Goal: Task Accomplishment & Management: Manage account settings

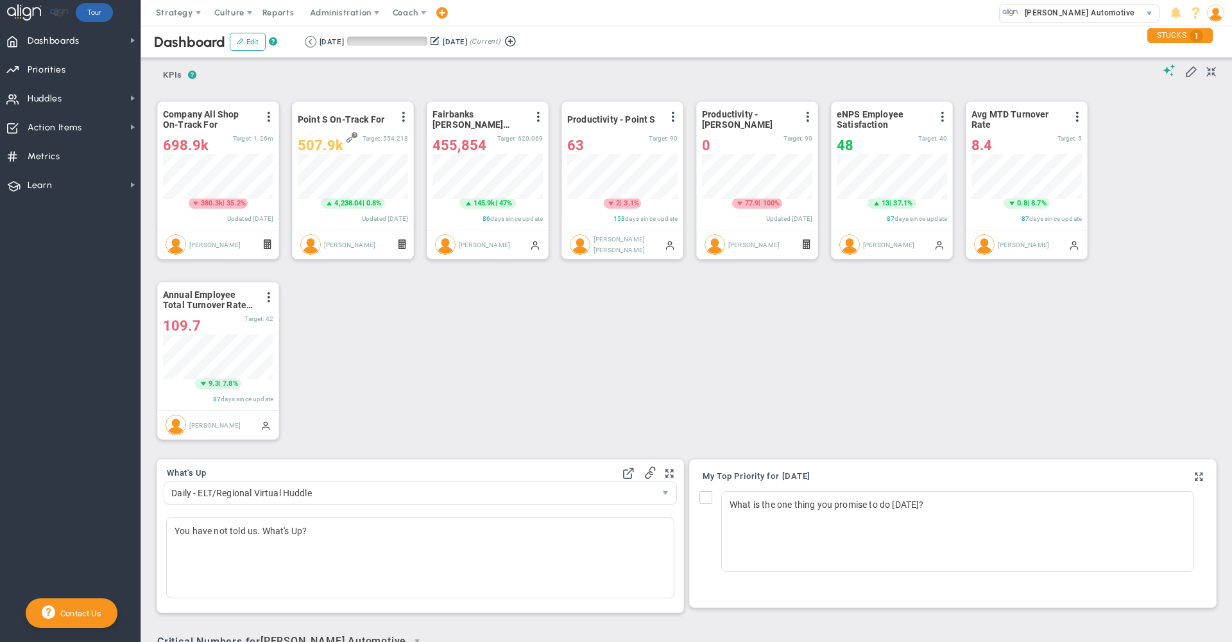
click at [459, 360] on div "Period Company All Shop On-Track For View Historical Graph Edit Make "No Change…" at bounding box center [681, 270] width 1075 height 361
click at [92, 268] on nav "Dashboards Dashboards My Dashboard Company Dashboard Annual Initiatives" at bounding box center [70, 334] width 141 height 616
click at [89, 105] on span "Huddles Huddles" at bounding box center [70, 97] width 141 height 29
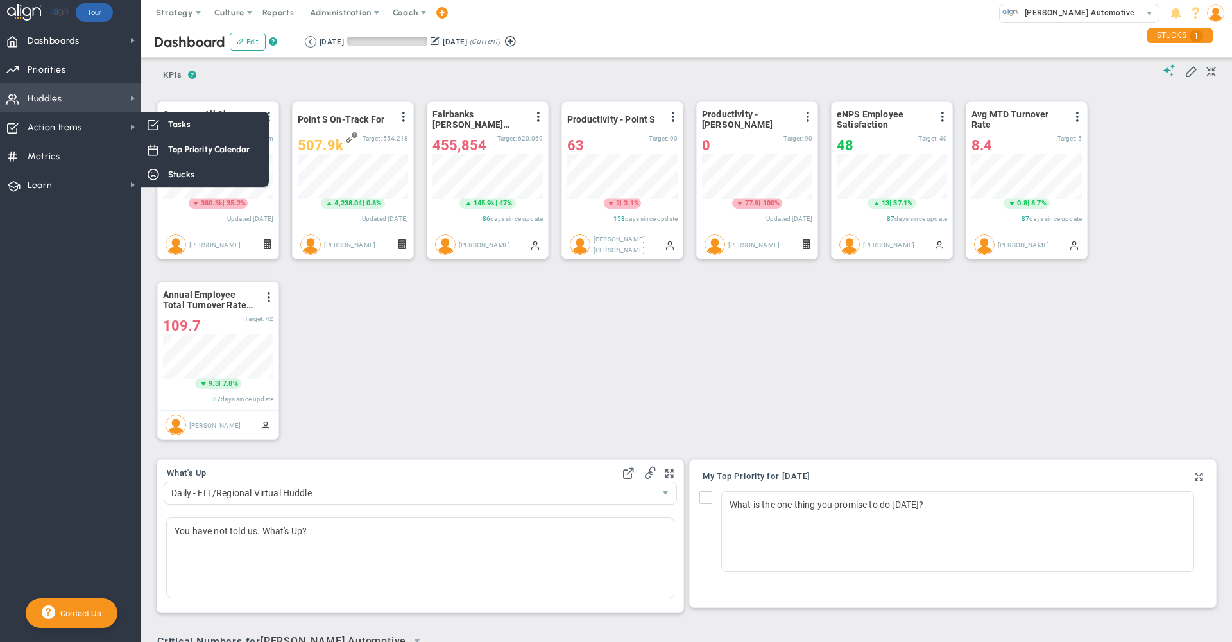
click at [69, 100] on span "Huddles Huddles" at bounding box center [70, 97] width 141 height 29
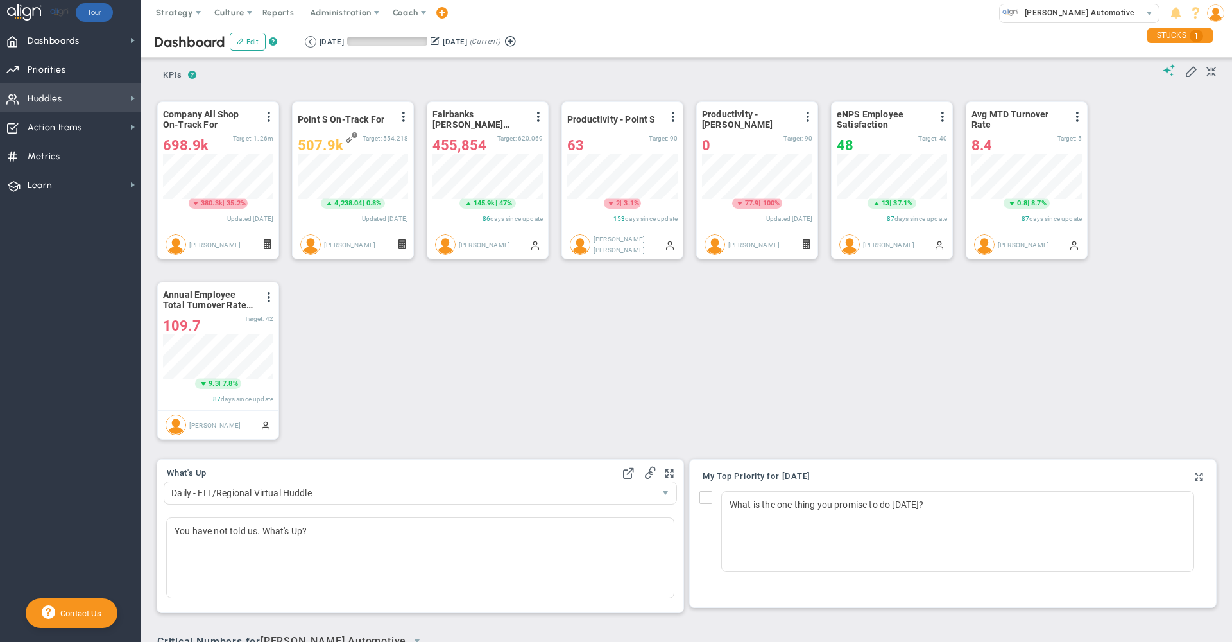
click at [27, 94] on span "Huddles Huddles" at bounding box center [70, 97] width 141 height 29
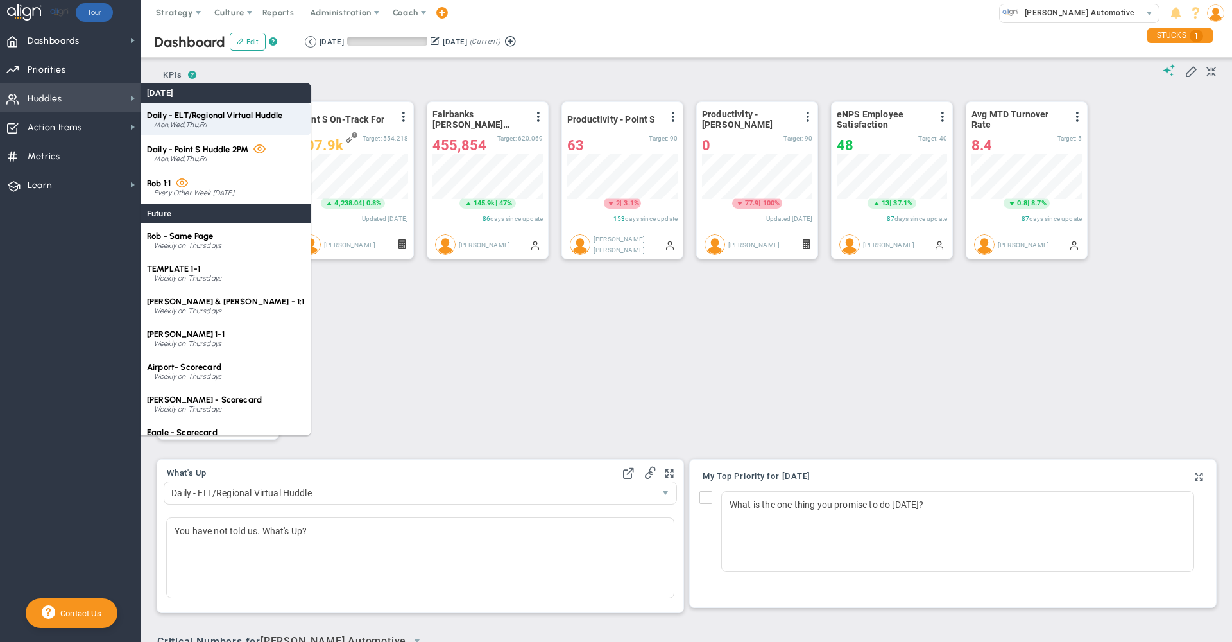
click at [197, 127] on div "Mon,Wed,Thu,Fri" at bounding box center [229, 125] width 151 height 8
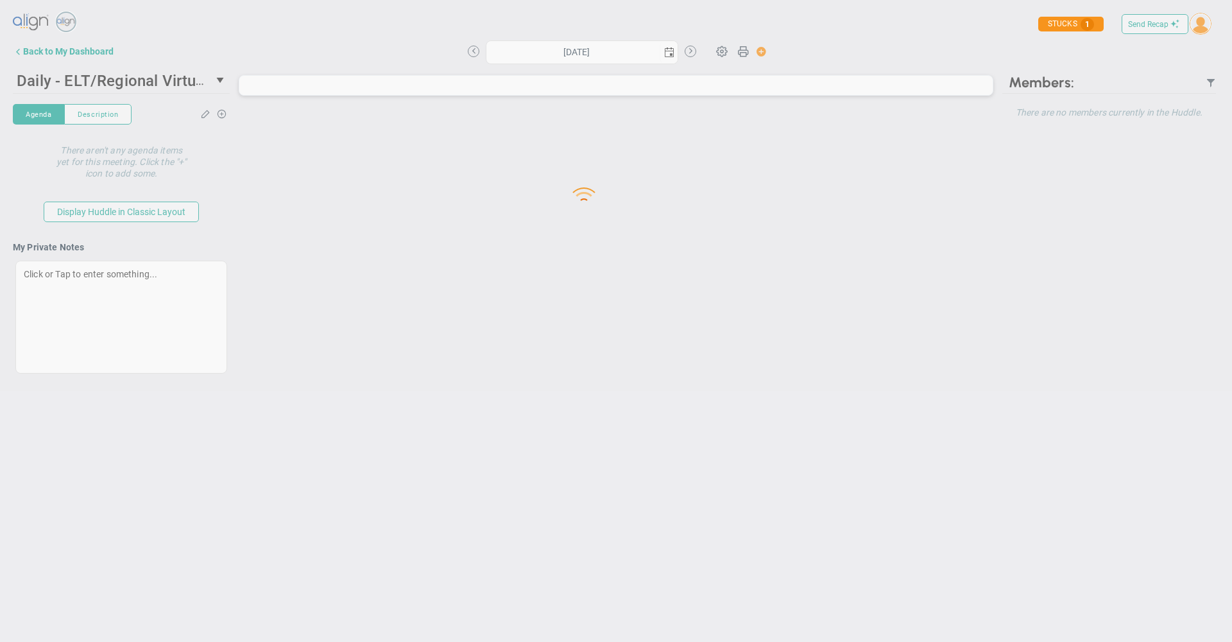
type input "Wednesday, October 1, 2025"
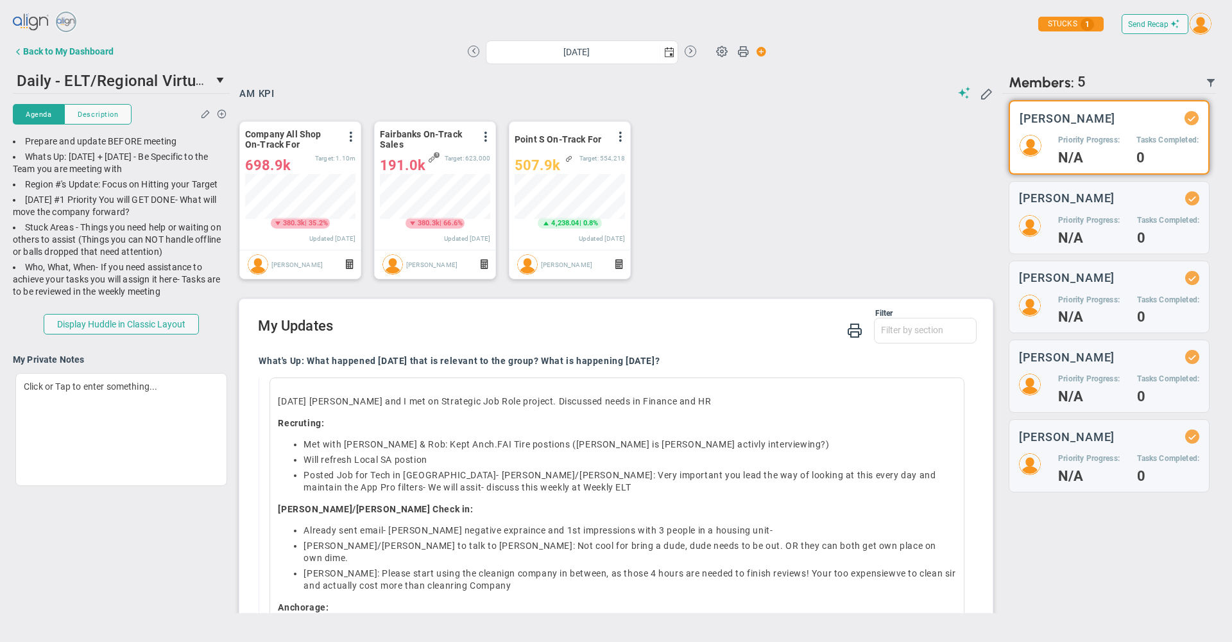
scroll to position [45, 110]
click at [161, 77] on span "Daily - ELT/Regional Virtual Huddle" at bounding box center [140, 80] width 246 height 20
click at [309, 36] on div "Send Recap Profile Contact your Advisor Share! Become an Affiliate" at bounding box center [616, 24] width 1207 height 29
click at [75, 49] on div "Back to My Dashboard" at bounding box center [68, 51] width 90 height 10
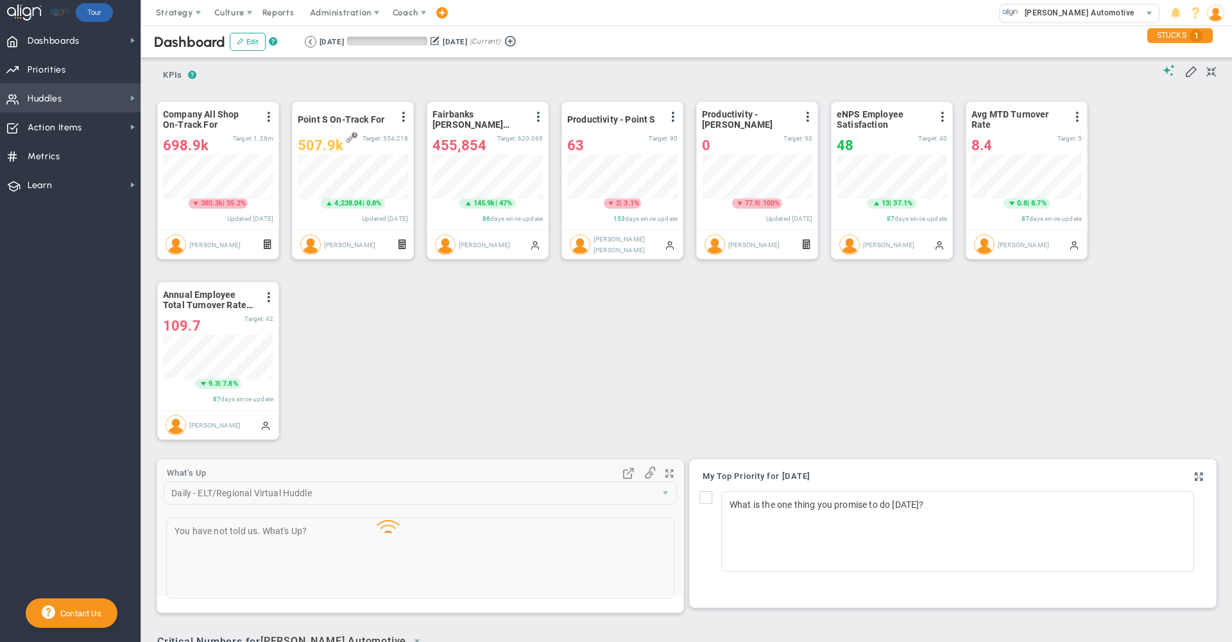
click at [62, 95] on span "Huddles" at bounding box center [45, 98] width 35 height 27
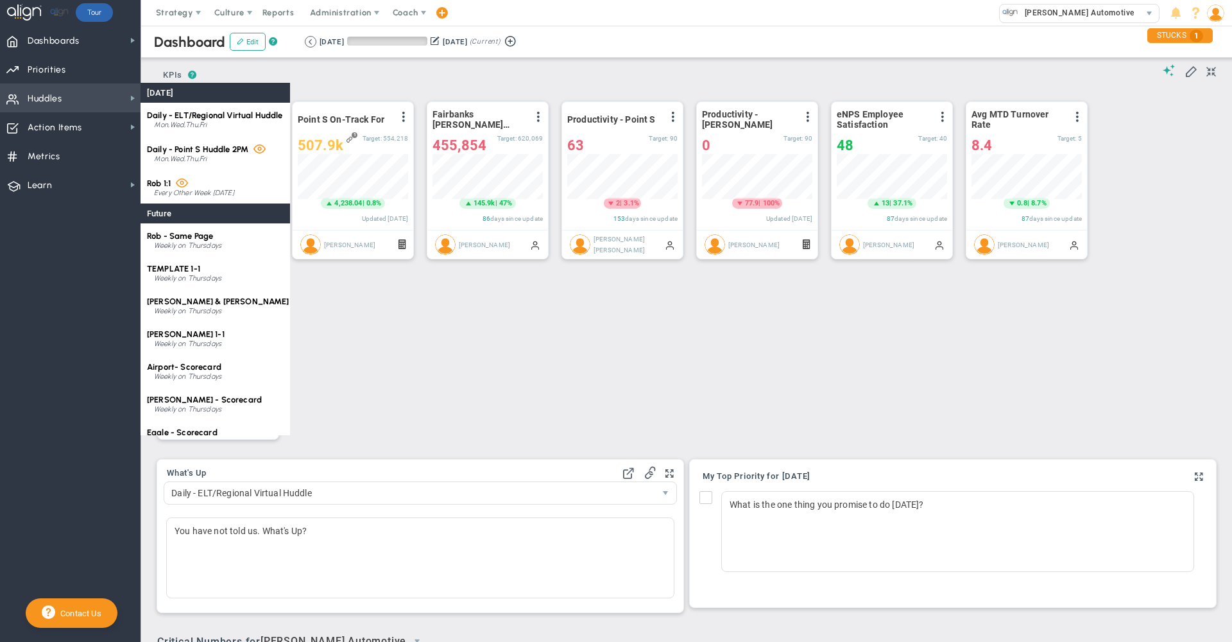
scroll to position [45, 110]
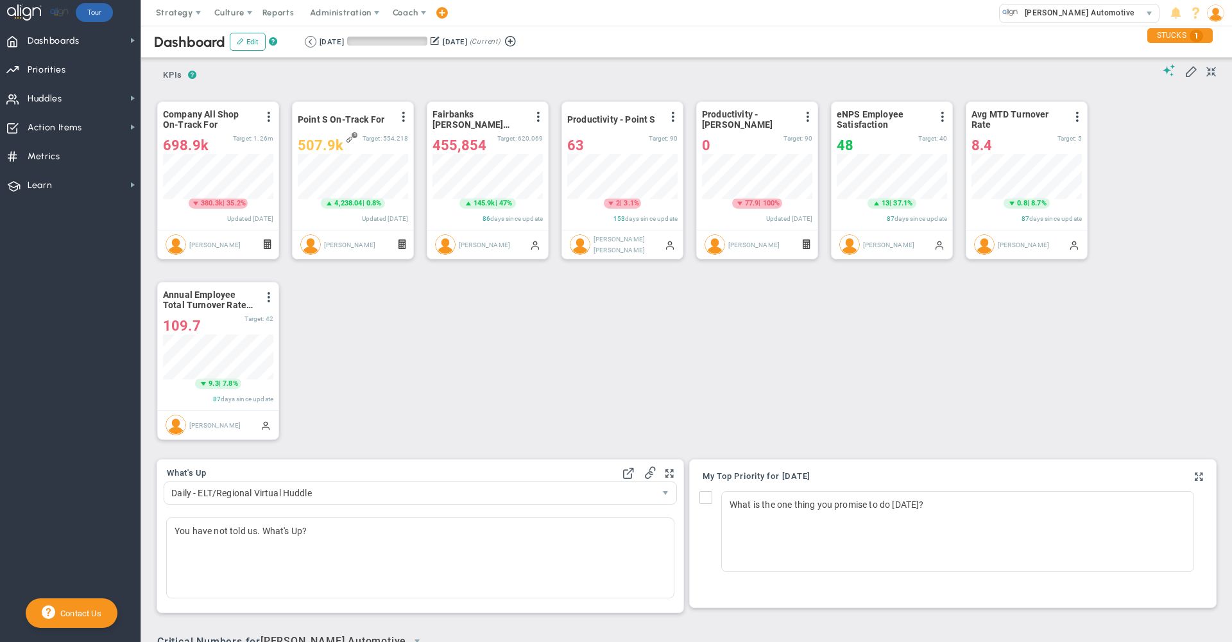
click at [666, 374] on div "Period Company All Shop On-Track For View Historical Graph Edit Make "No Change…" at bounding box center [681, 270] width 1075 height 361
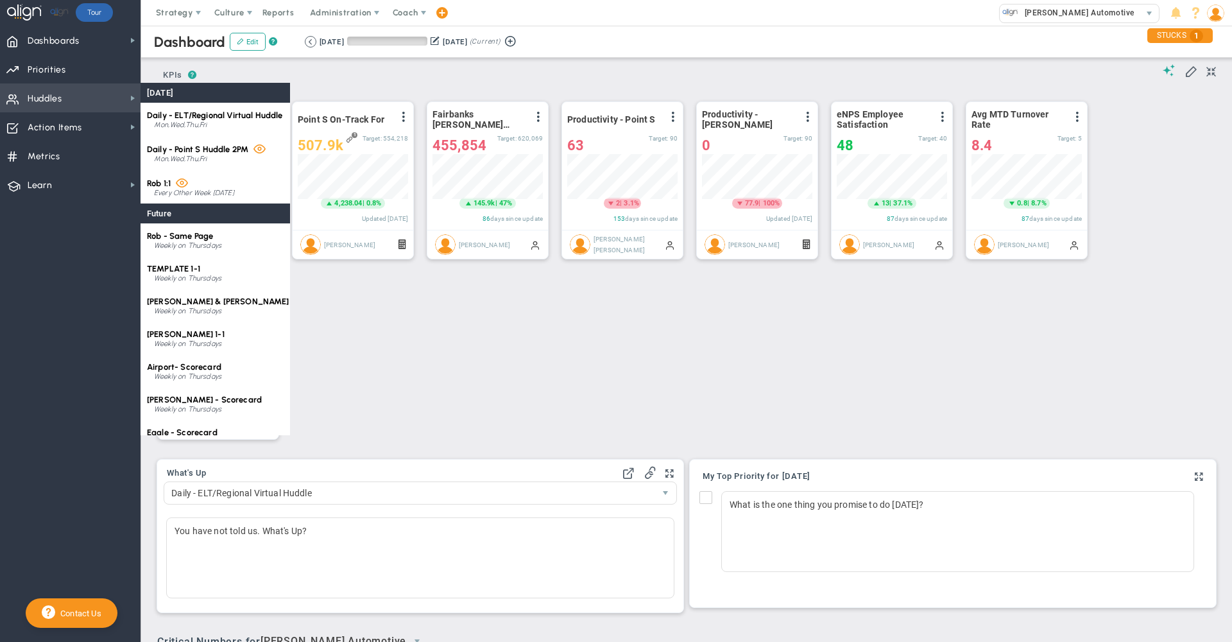
click at [52, 90] on span "Huddles" at bounding box center [45, 98] width 35 height 27
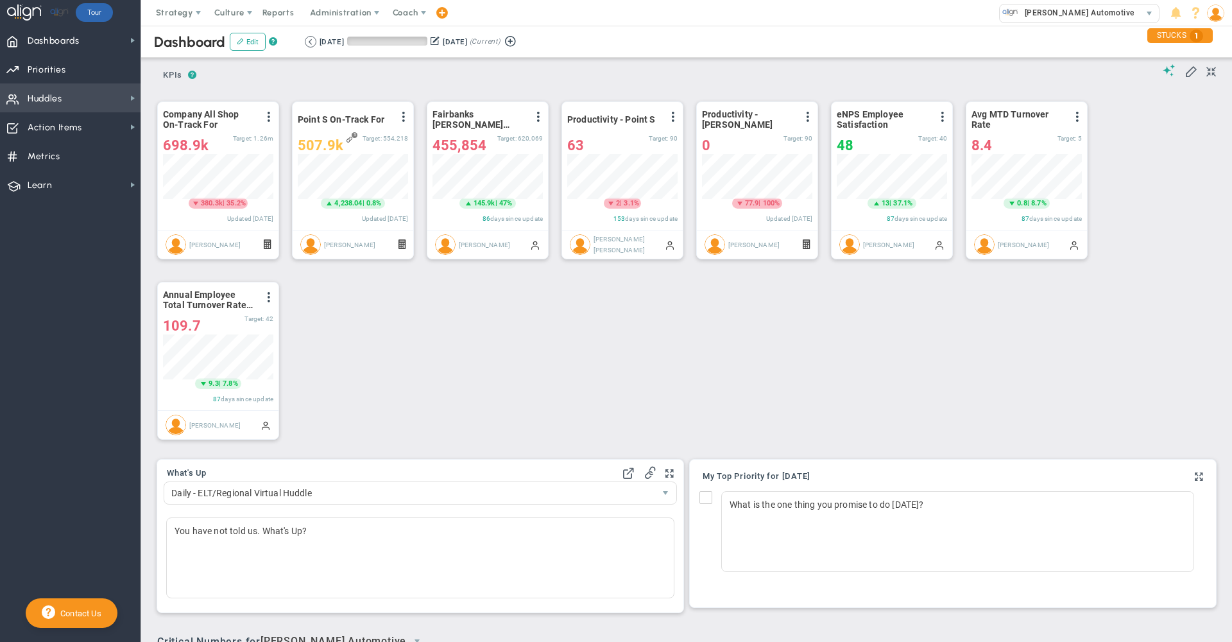
click at [52, 90] on span "Huddles" at bounding box center [45, 98] width 35 height 27
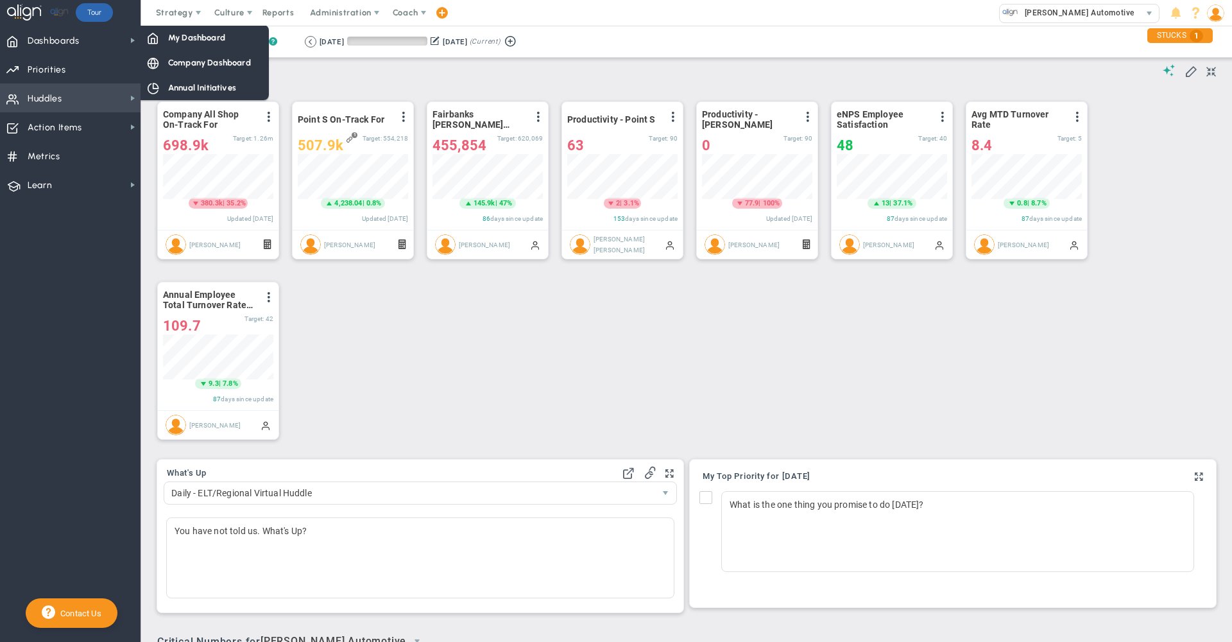
click at [68, 98] on span "Huddles Huddles" at bounding box center [70, 97] width 141 height 29
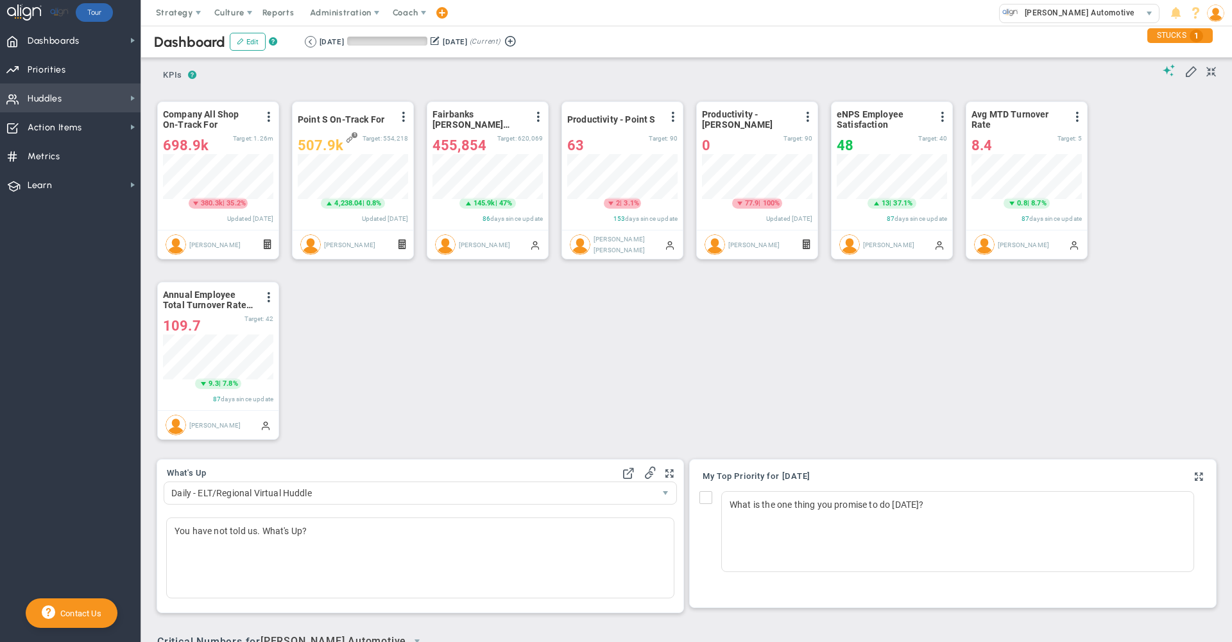
click at [68, 98] on span "Huddles Huddles" at bounding box center [70, 97] width 141 height 29
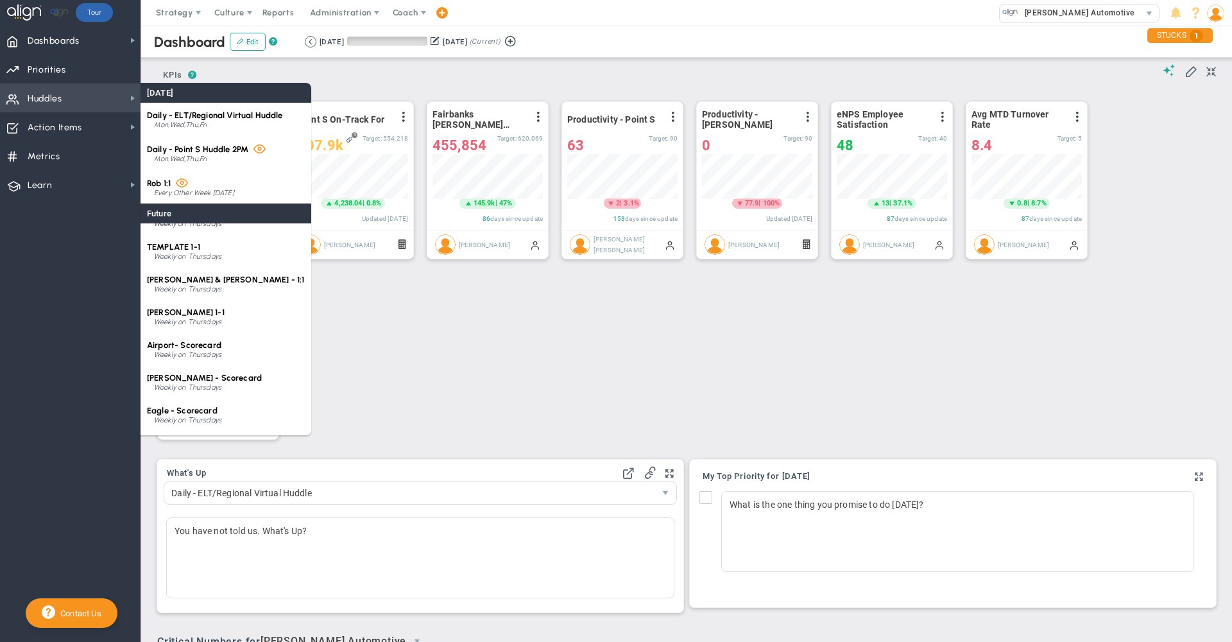
scroll to position [0, 0]
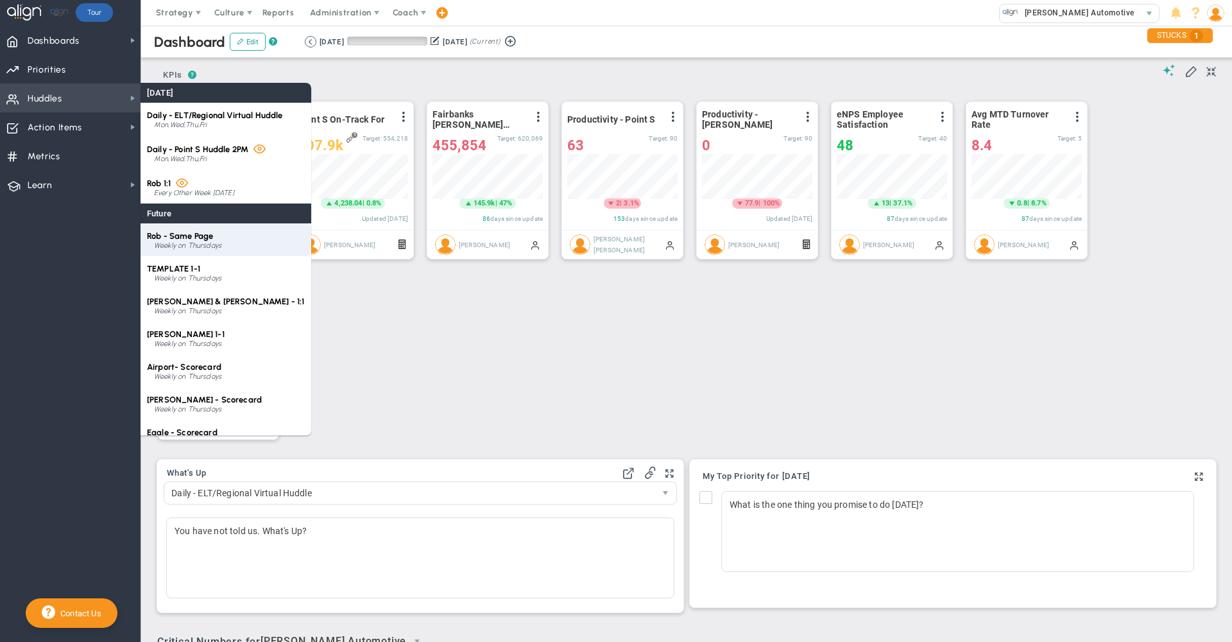
click at [230, 236] on div "Rob - Same Page Weekly on Thursdays" at bounding box center [226, 239] width 171 height 33
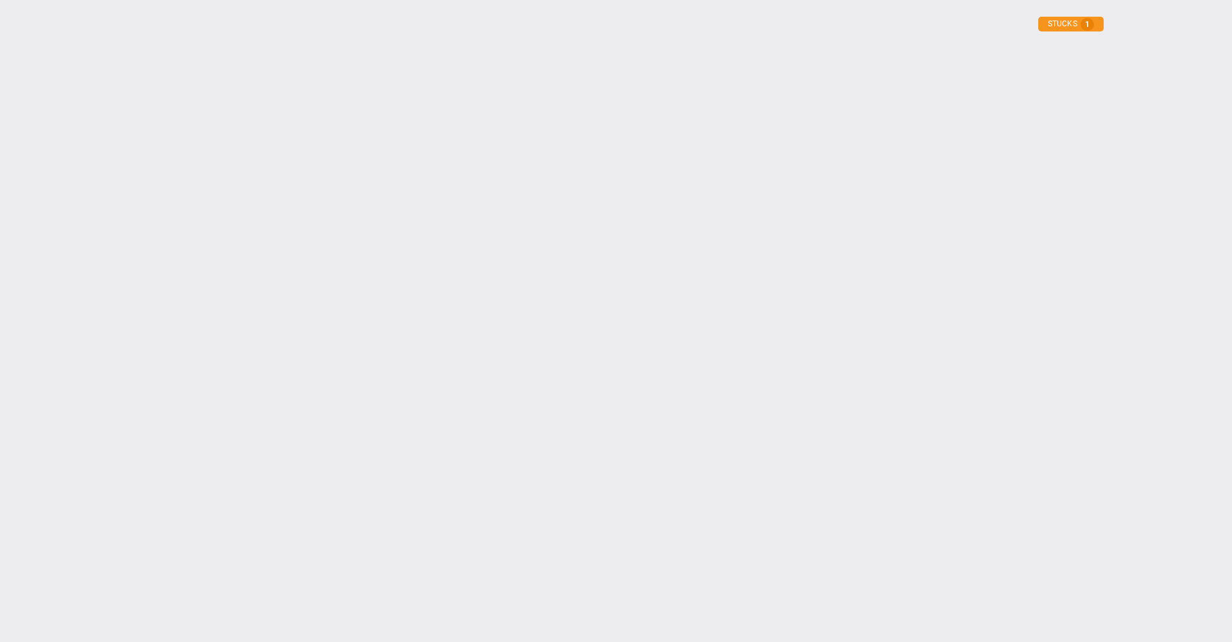
type input "Wednesday, October 1, 2025"
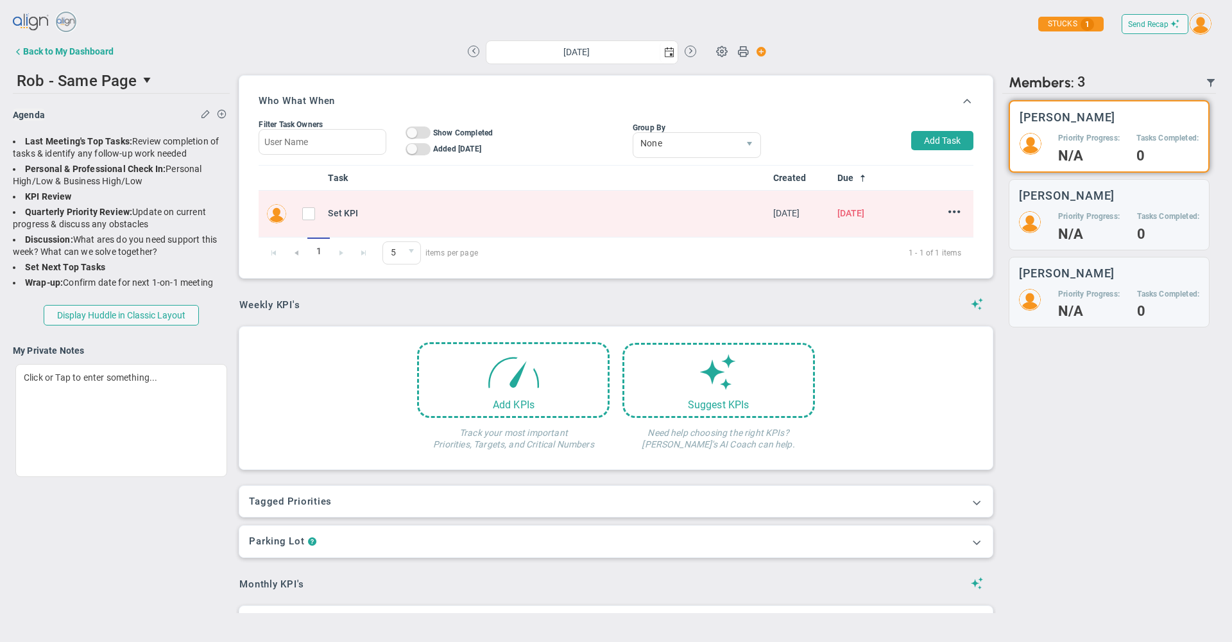
click at [551, 302] on div "Weekly KPI's" at bounding box center [615, 305] width 753 height 14
click at [473, 49] on button at bounding box center [474, 52] width 12 height 12
click at [472, 50] on button at bounding box center [474, 52] width 12 height 12
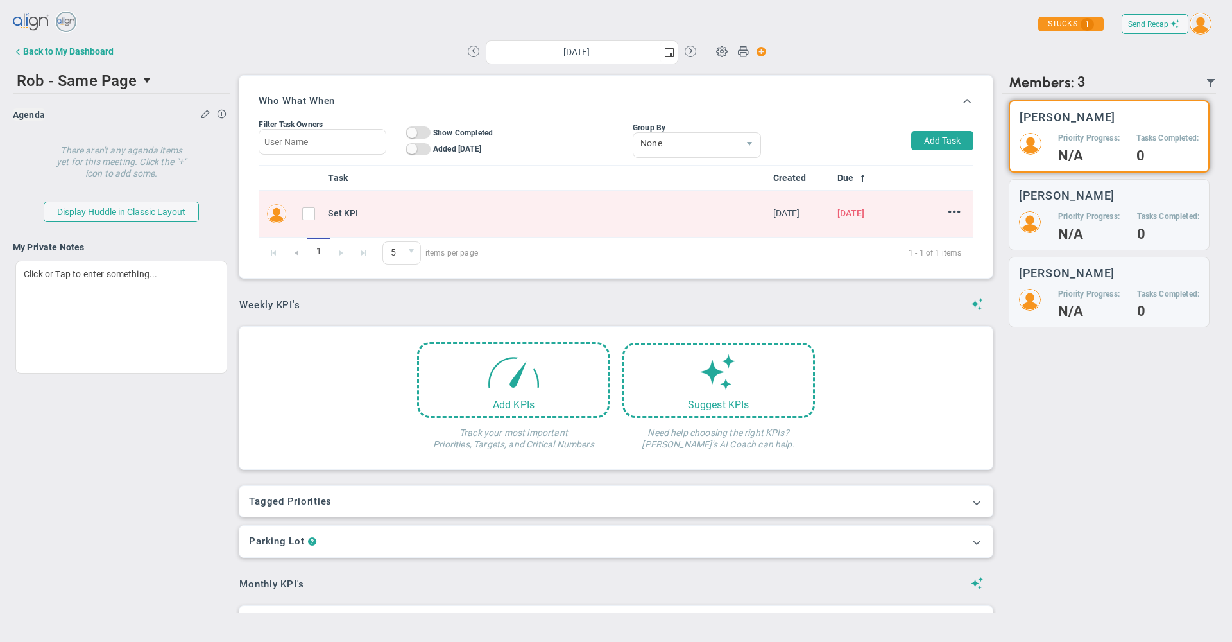
click at [868, 45] on div "Thursday, September 18, 2025 Update Priority Values Priority" at bounding box center [616, 52] width 724 height 26
click at [687, 51] on button at bounding box center [691, 52] width 12 height 12
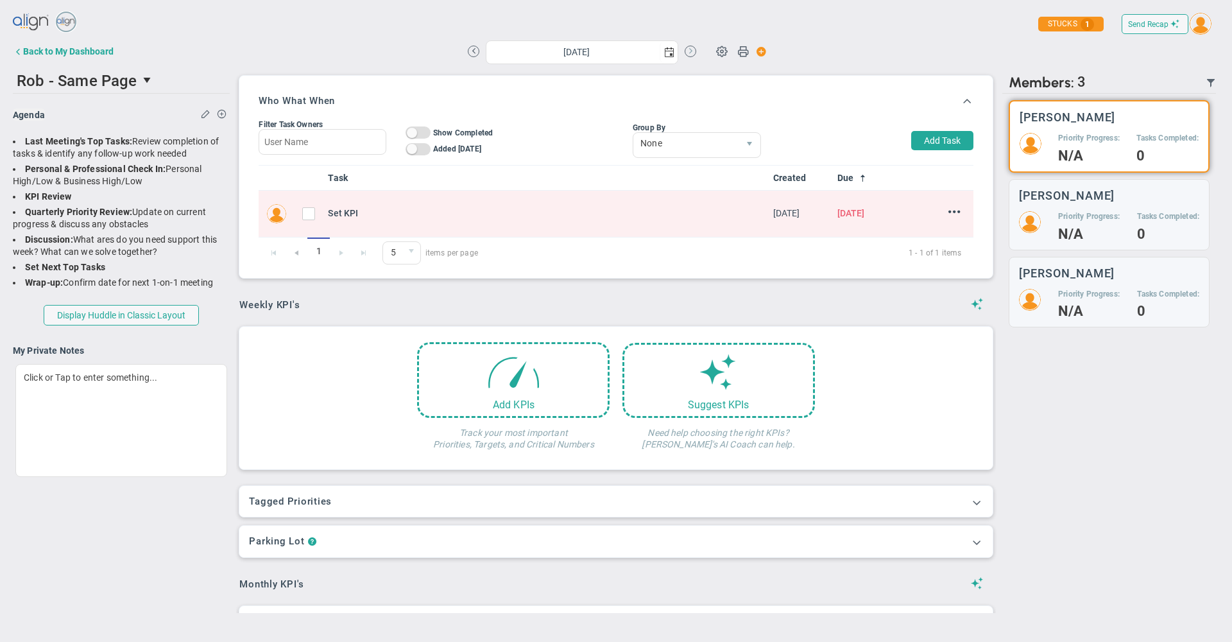
click at [685, 49] on button at bounding box center [691, 52] width 12 height 12
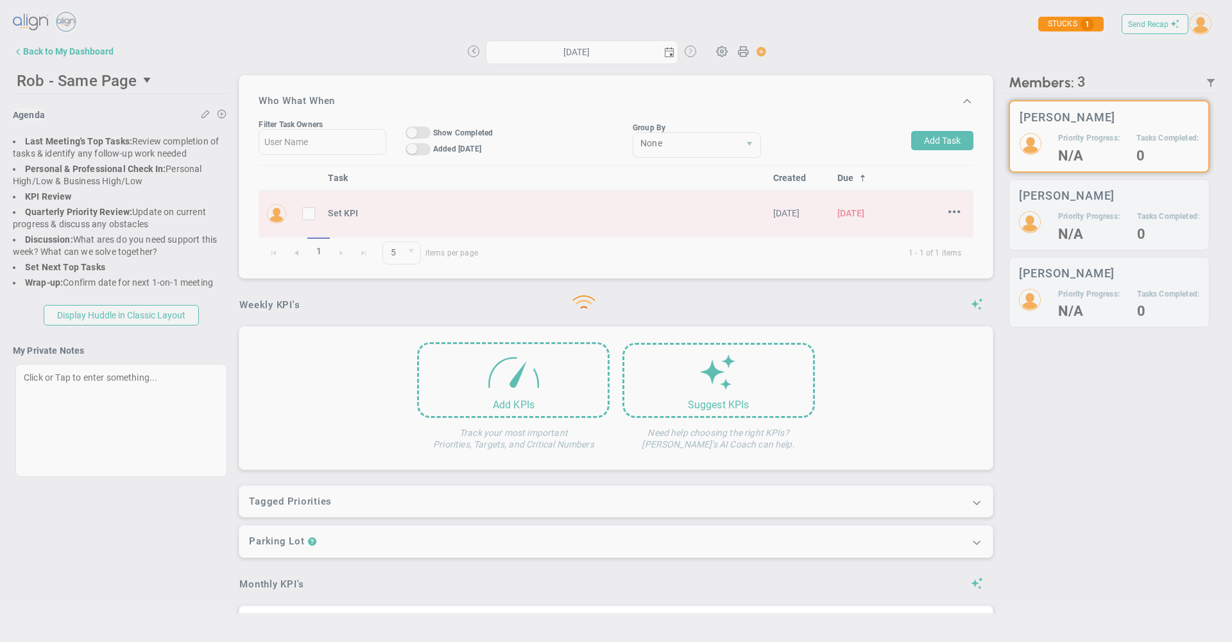
type input "Thursday, October 2, 2025"
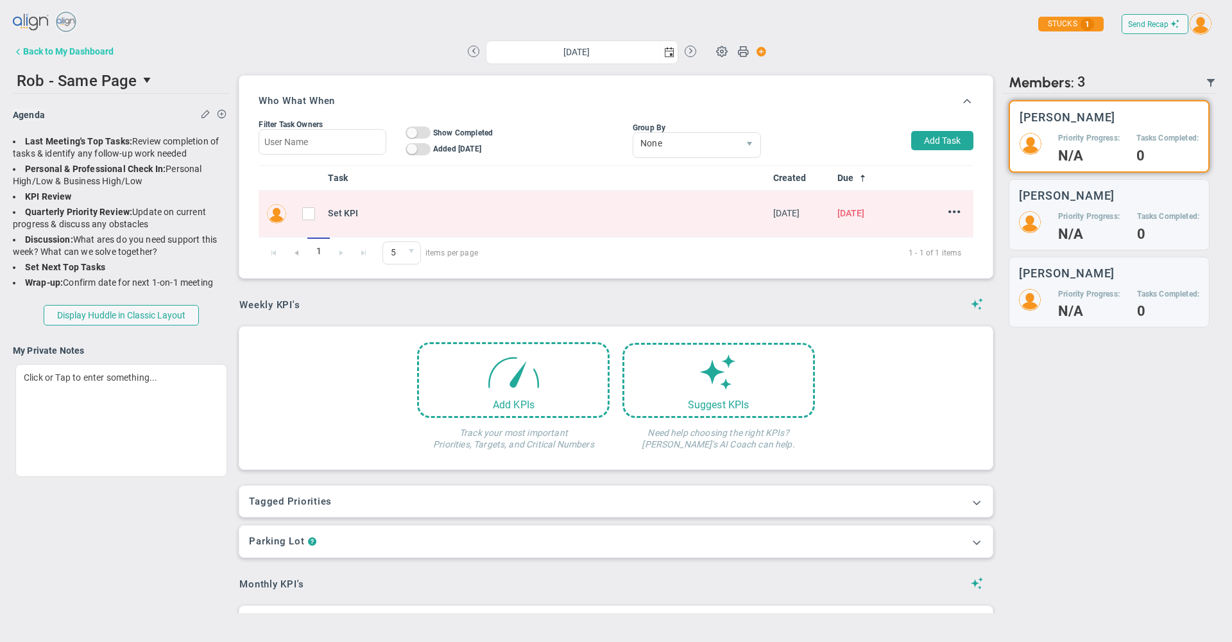
click at [96, 53] on div "Back to My Dashboard" at bounding box center [68, 51] width 90 height 10
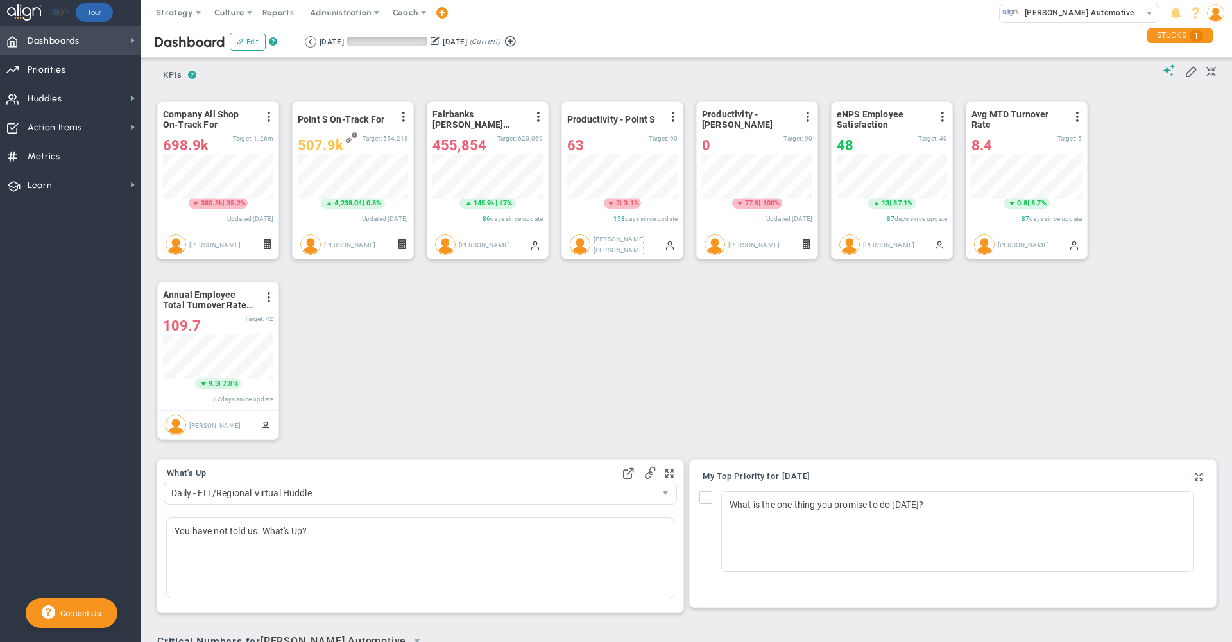
scroll to position [45, 110]
click at [55, 98] on span "Huddles" at bounding box center [45, 98] width 35 height 27
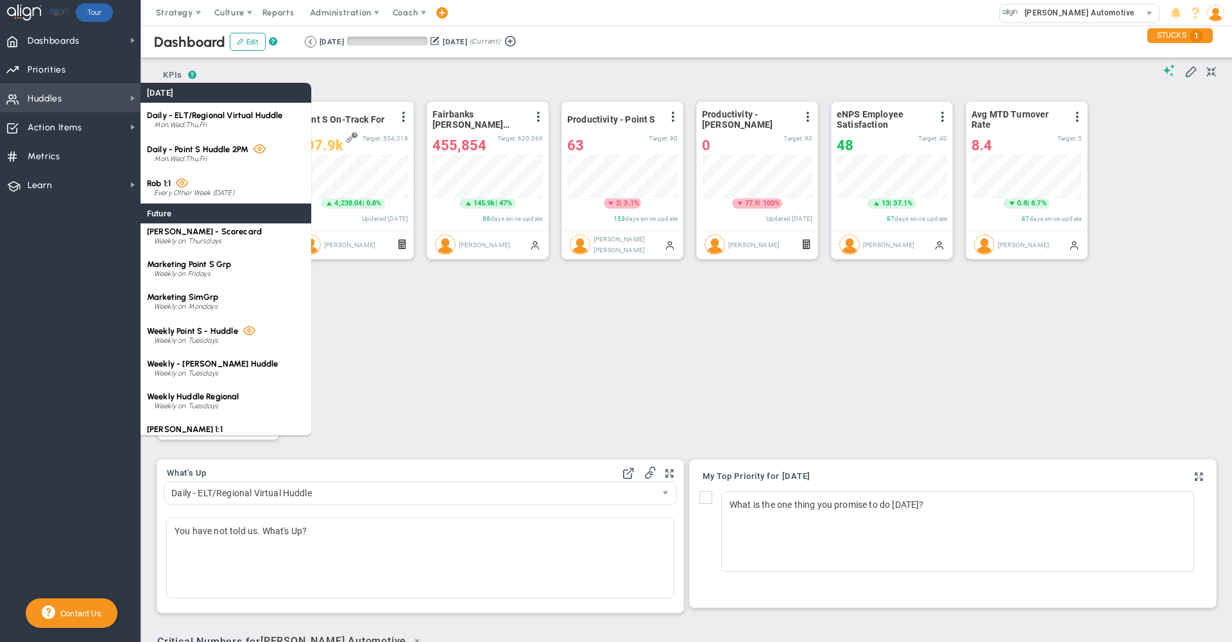
scroll to position [299, 0]
click at [506, 357] on div "Period Company All Shop On-Track For View Historical Graph Edit Make "No Change…" at bounding box center [681, 270] width 1075 height 361
click at [78, 108] on span "Huddles Huddles" at bounding box center [70, 97] width 141 height 29
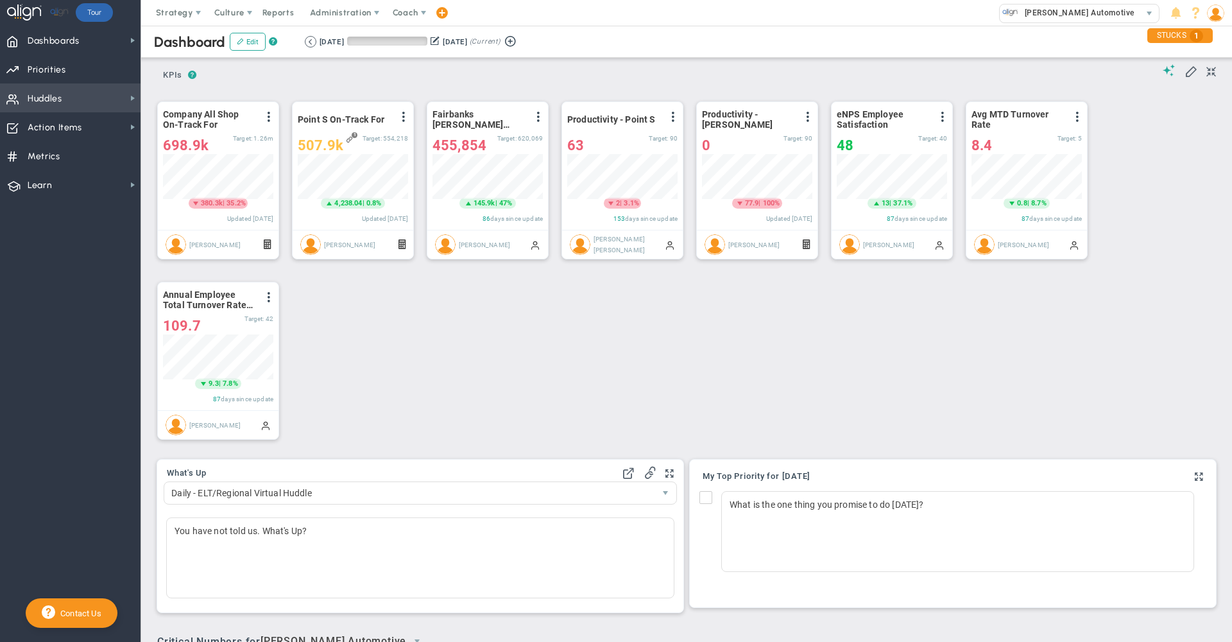
click at [78, 108] on span "Huddles Huddles" at bounding box center [70, 97] width 141 height 29
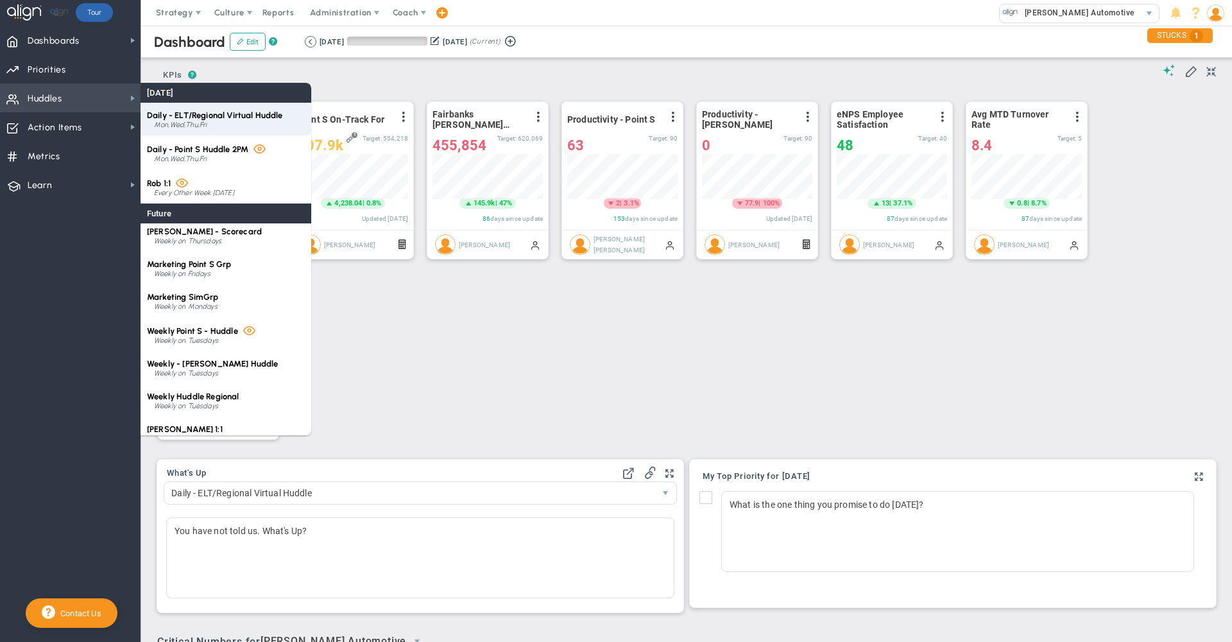
scroll to position [0, 0]
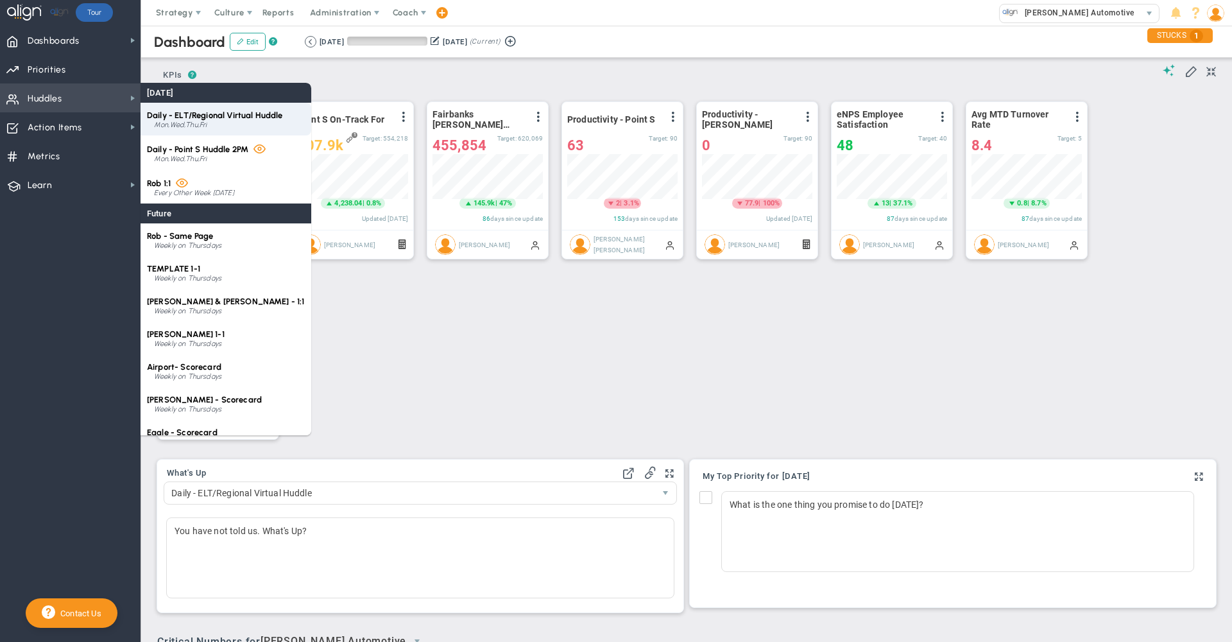
click at [228, 114] on span "Daily - ELT/Regional Virtual Huddle" at bounding box center [215, 115] width 136 height 10
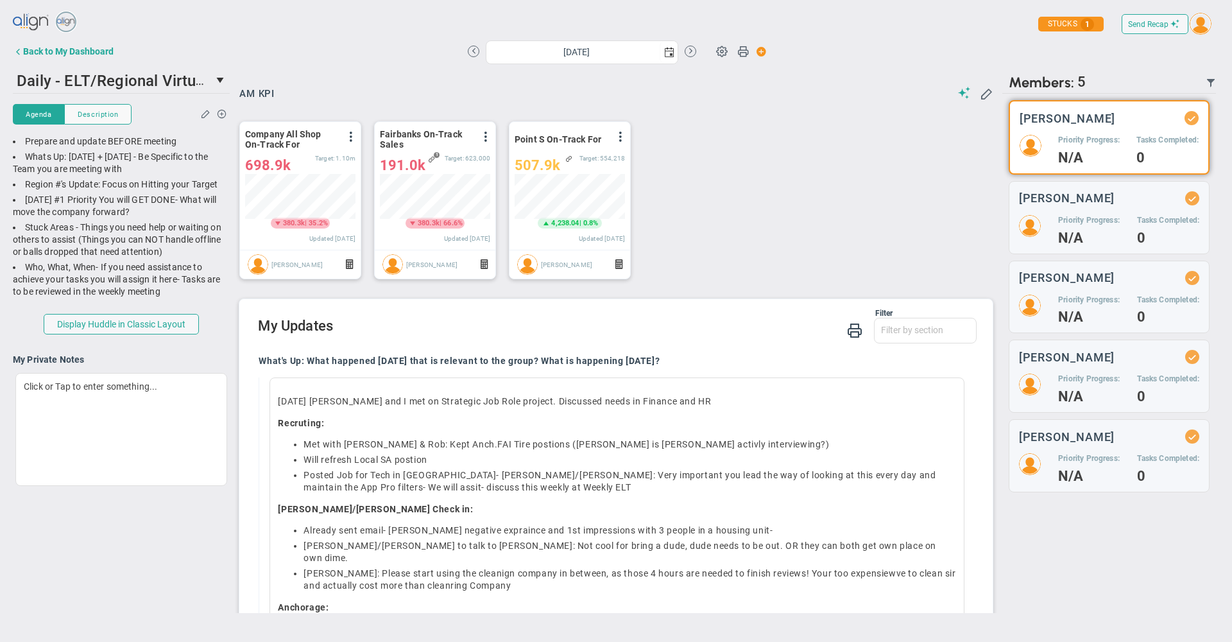
scroll to position [45, 110]
click at [171, 77] on span "Daily - ELT/Regional Virtual Huddle" at bounding box center [140, 80] width 246 height 20
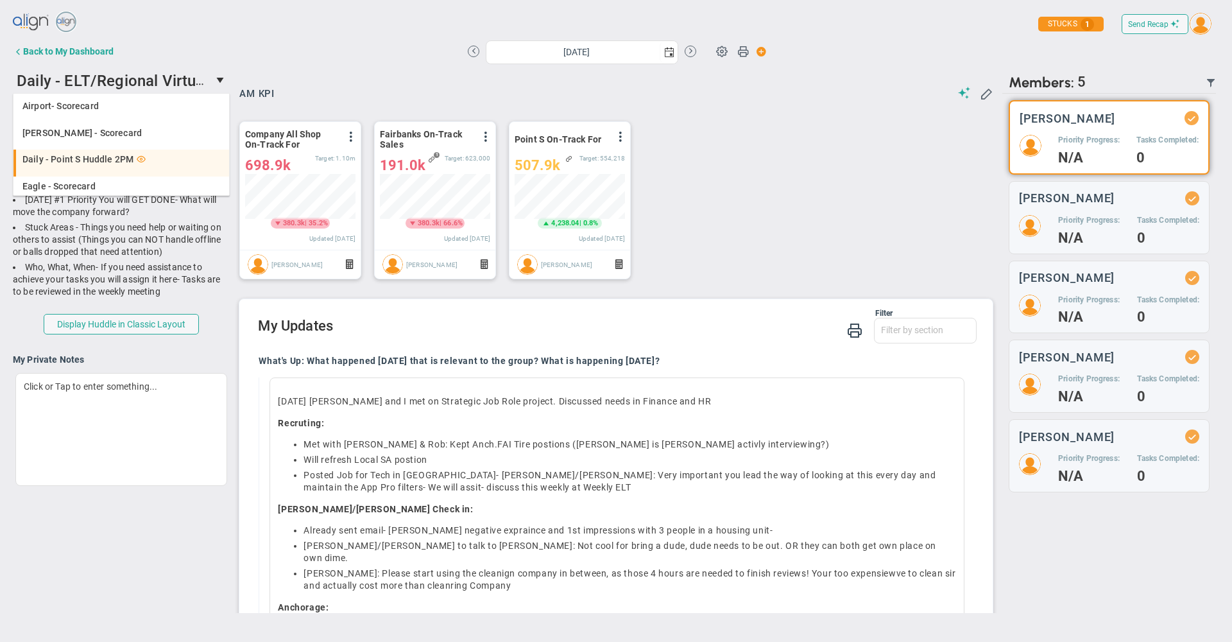
click at [154, 165] on li "Daily - Point S Huddle 2PM" at bounding box center [121, 163] width 216 height 27
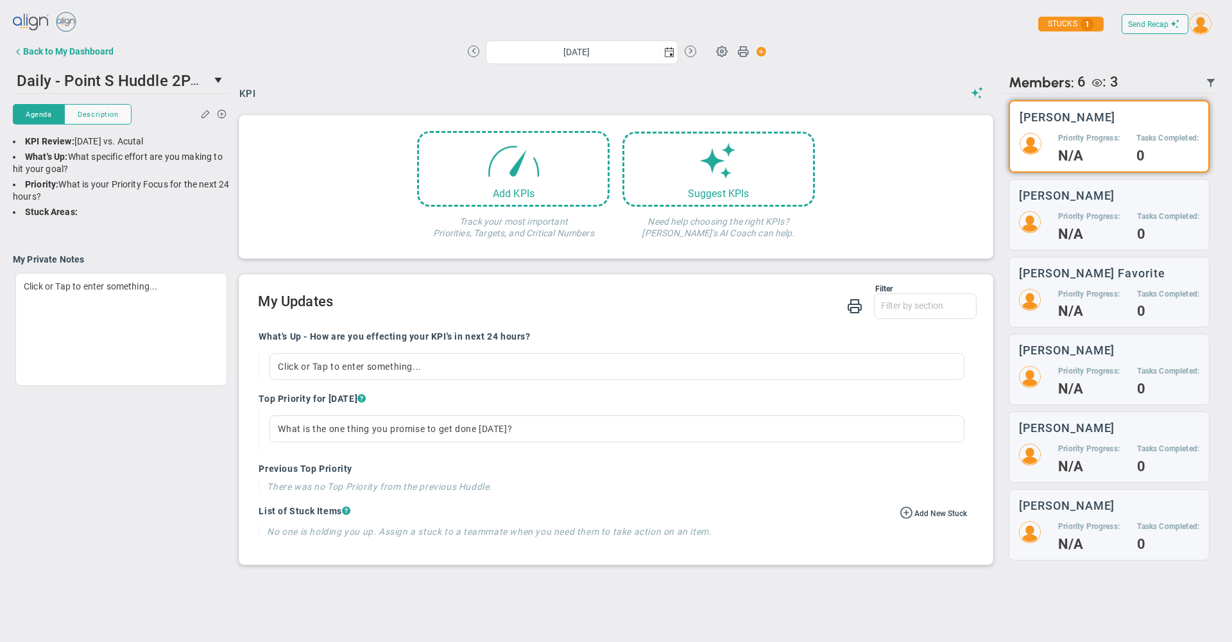
click at [475, 56] on div "Wednesday, October 1, 2025" at bounding box center [582, 51] width 228 height 22
click at [471, 51] on button at bounding box center [474, 52] width 12 height 12
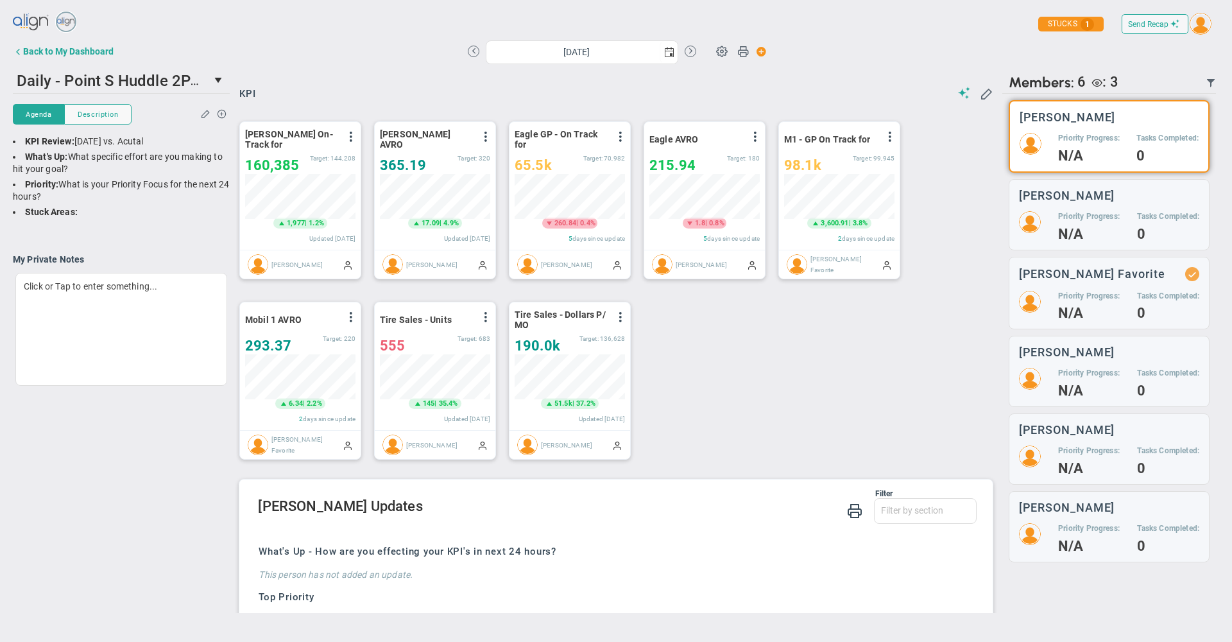
scroll to position [45, 110]
click at [687, 47] on button at bounding box center [691, 52] width 12 height 12
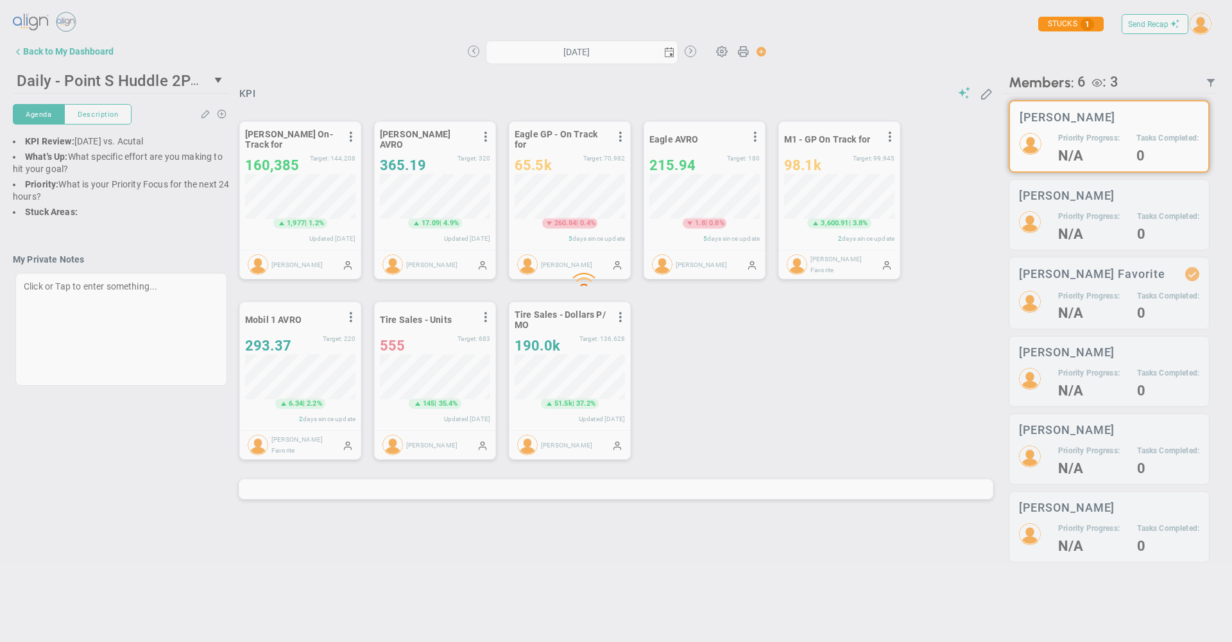
type input "Wednesday, October 1, 2025"
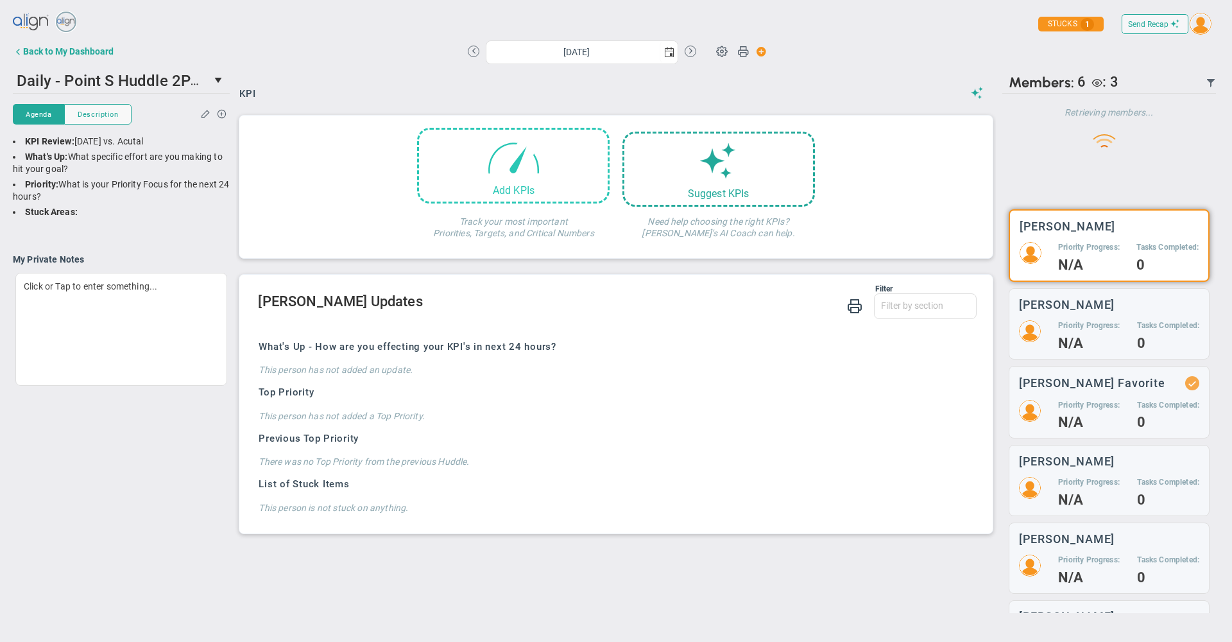
click at [476, 172] on div "Add KPIs" at bounding box center [513, 166] width 193 height 76
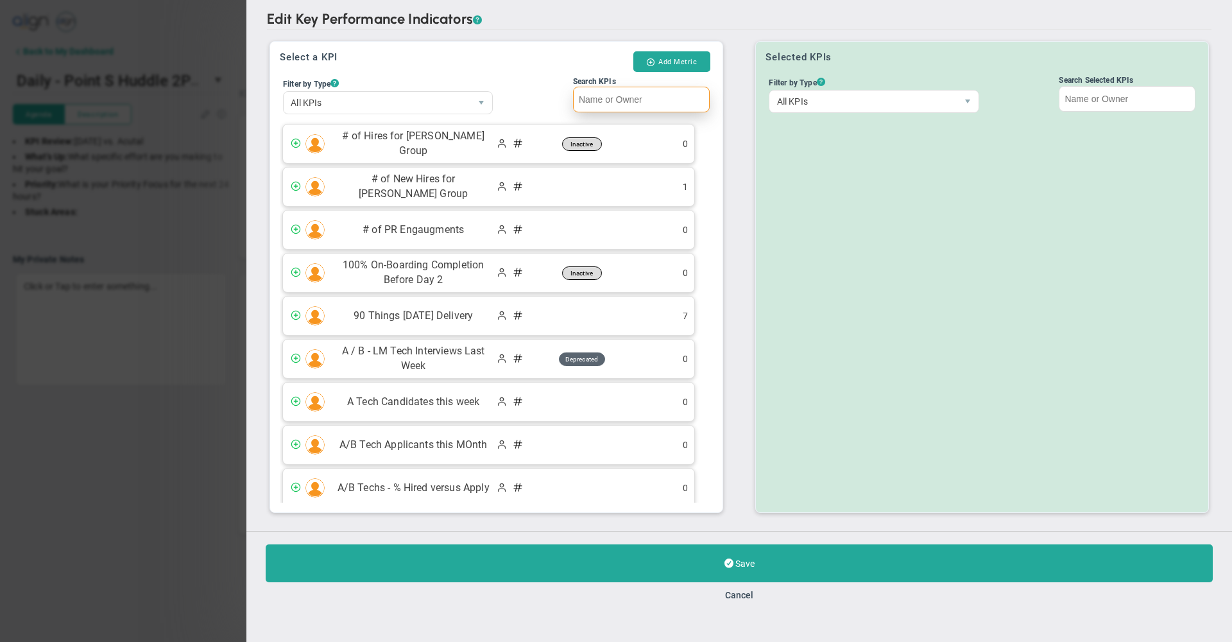
click at [632, 104] on input "Search KPIs" at bounding box center [641, 100] width 137 height 26
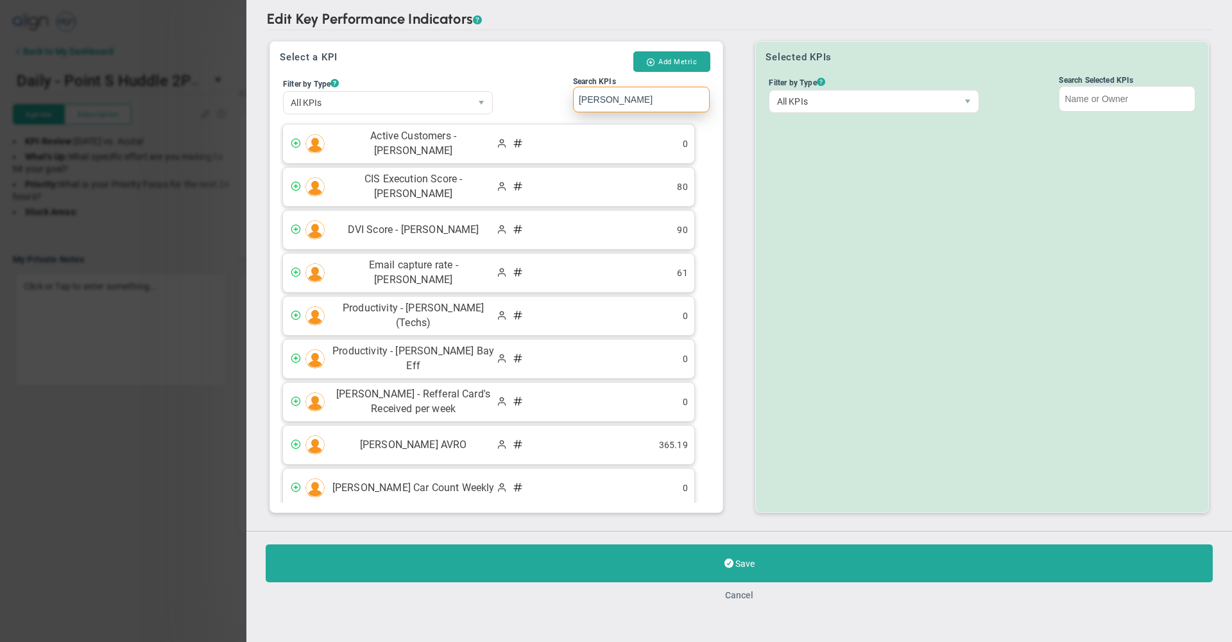
type input "seward"
click at [743, 597] on button "Cancel" at bounding box center [739, 595] width 28 height 10
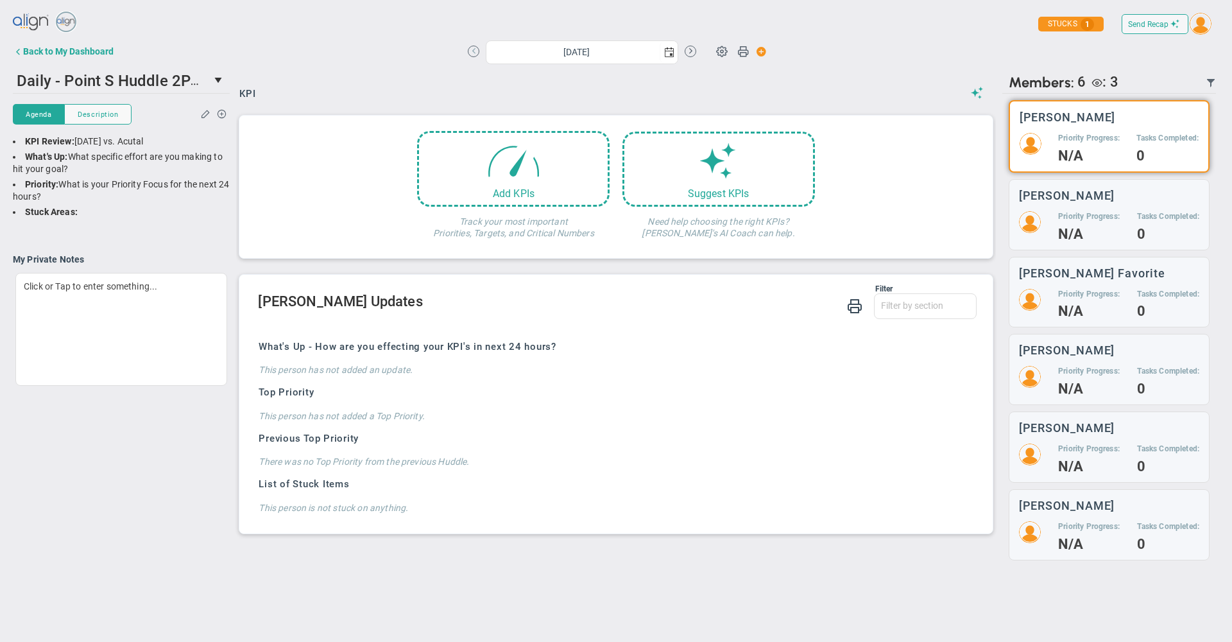
click at [471, 54] on button at bounding box center [474, 52] width 12 height 12
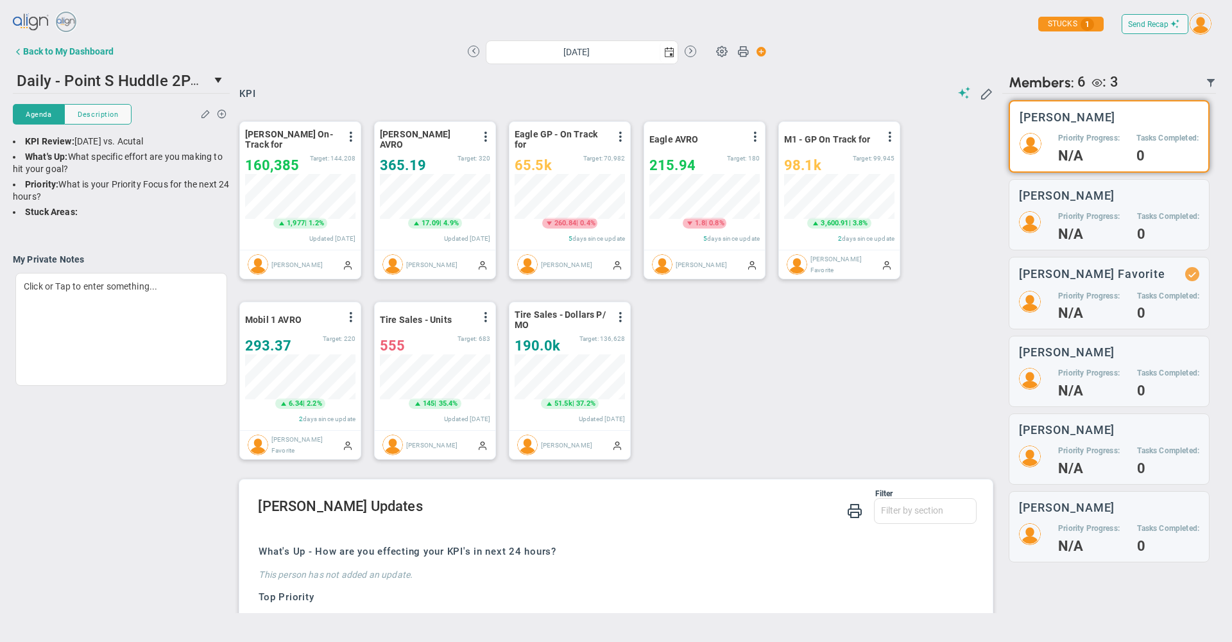
scroll to position [45, 110]
click at [353, 142] on span at bounding box center [351, 137] width 10 height 10
click at [312, 162] on li "Edit" at bounding box center [315, 163] width 91 height 16
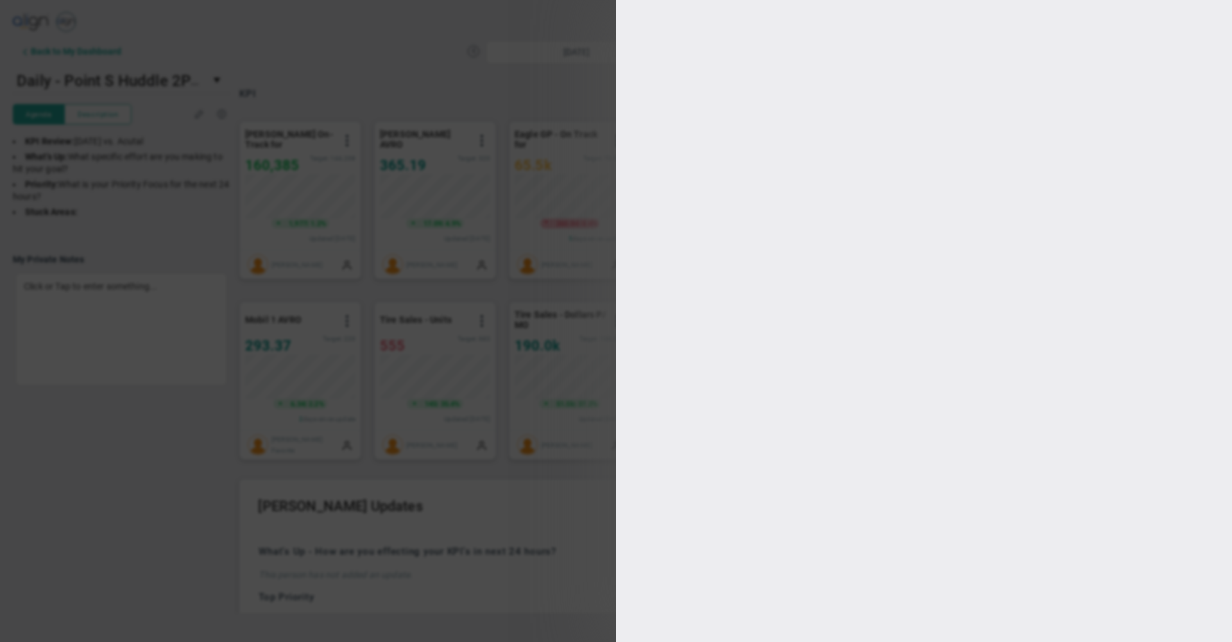
type input "Monday, September 29, 2025"
type input "170000"
type input "144208"
type input "134208"
type input "124208"
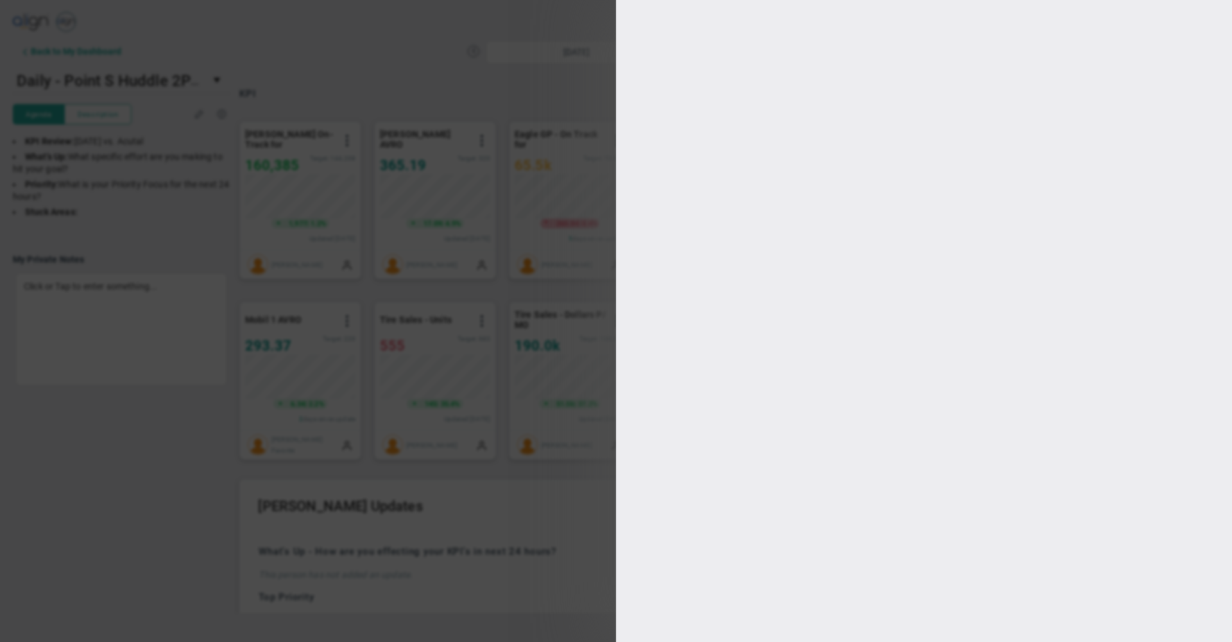
checkbox input "true"
type input "Burt Oliver"
radio input "true"
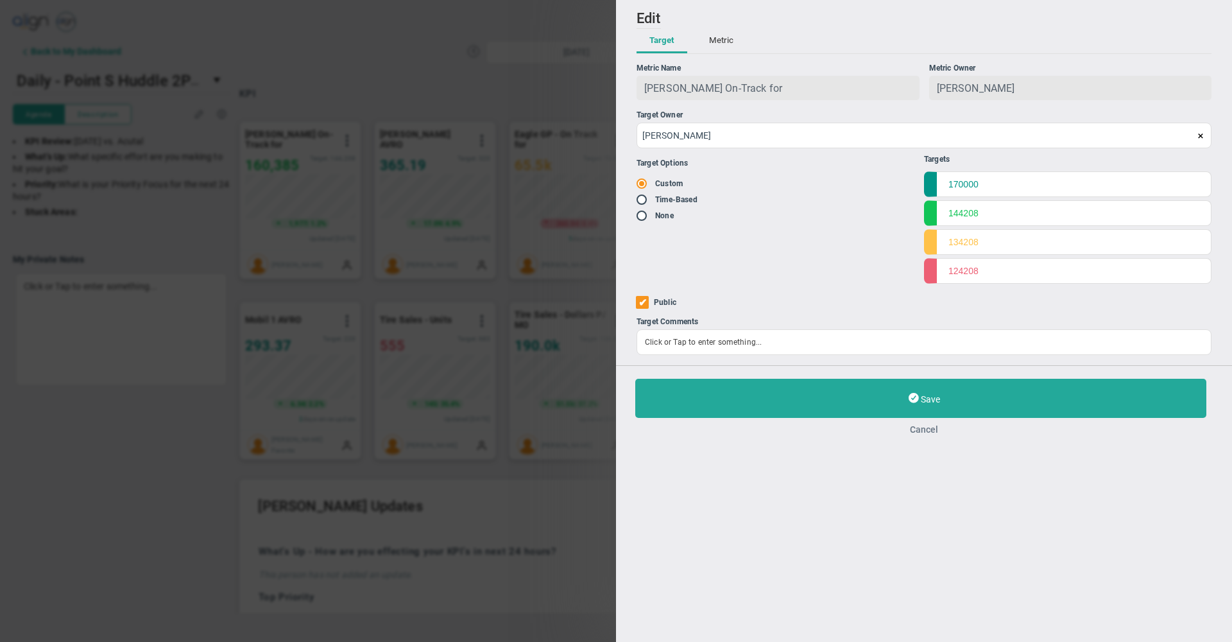
click at [925, 435] on button "Cancel" at bounding box center [924, 429] width 578 height 10
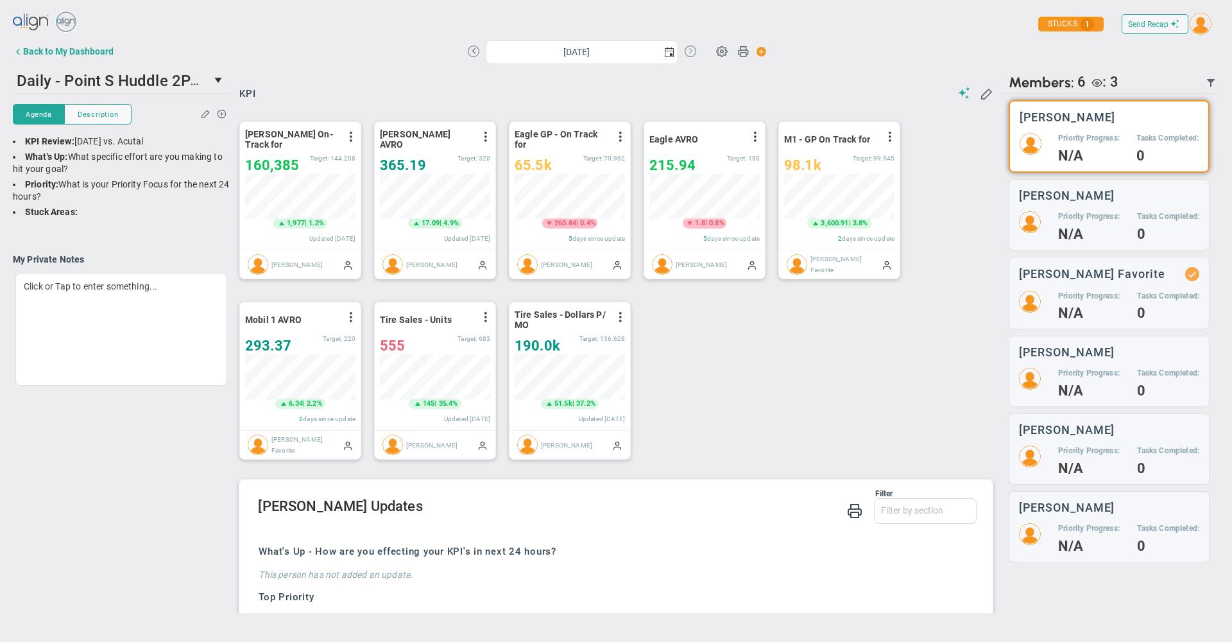
click at [689, 53] on button at bounding box center [691, 52] width 12 height 12
type input "Wednesday, October 1, 2025"
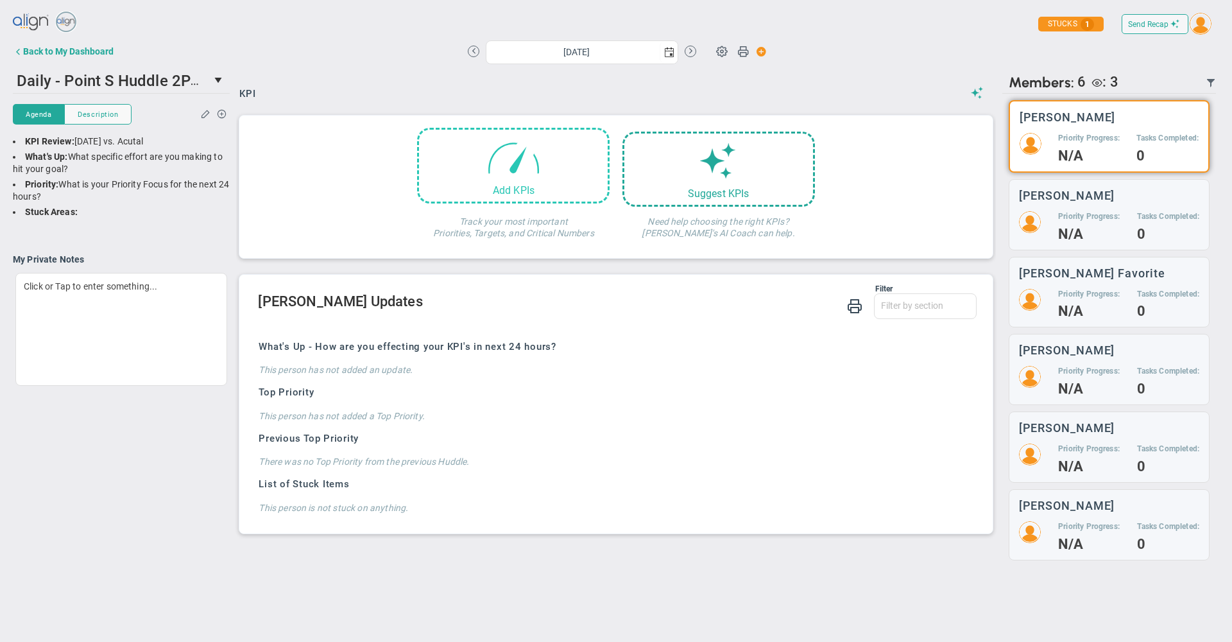
click at [508, 180] on span at bounding box center [513, 157] width 55 height 55
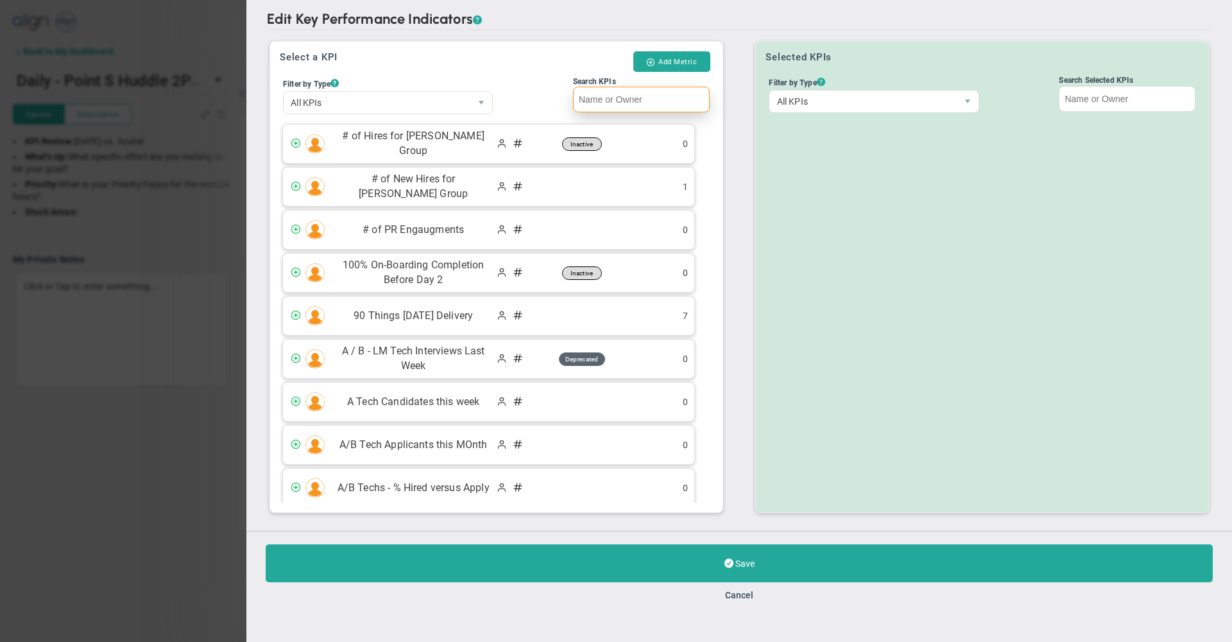
click at [608, 98] on input "Search KPIs" at bounding box center [641, 100] width 137 height 26
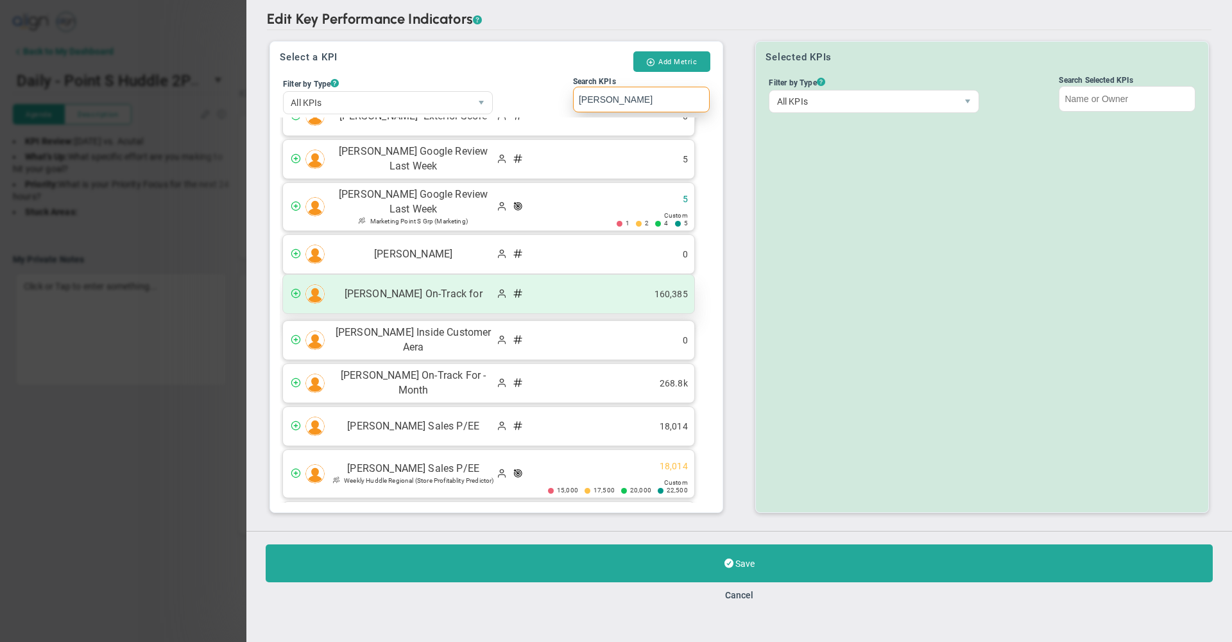
click at [425, 294] on span "Seward GP On-Track for" at bounding box center [413, 294] width 164 height 15
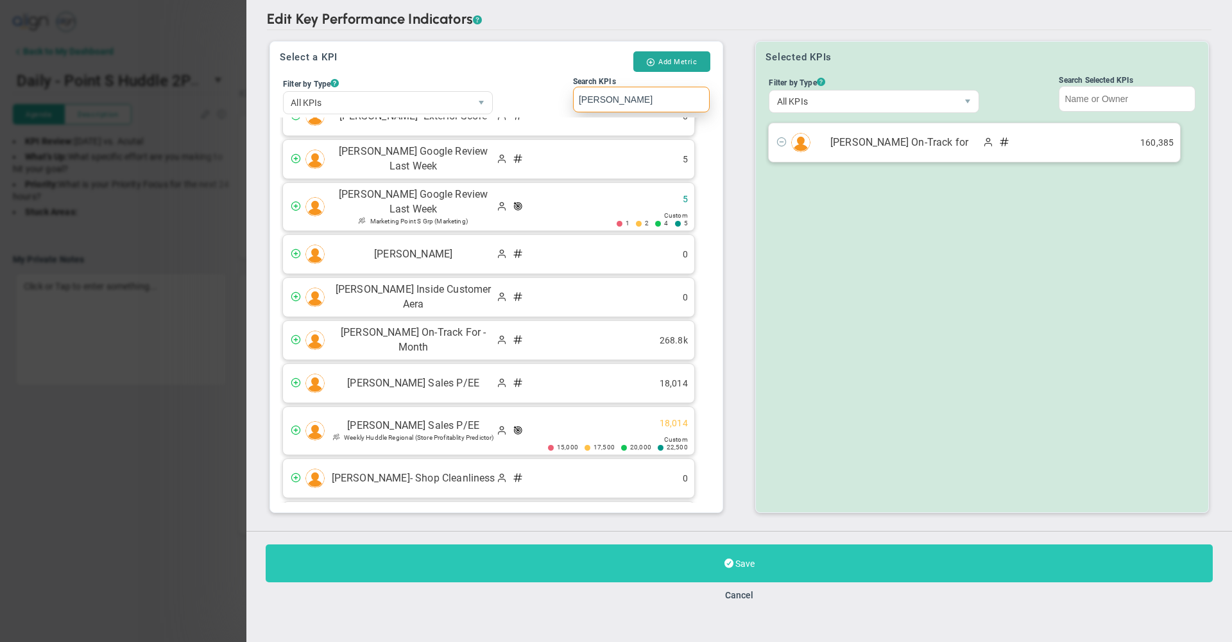
type input "seward"
click at [576, 560] on button "Save" at bounding box center [739, 563] width 947 height 38
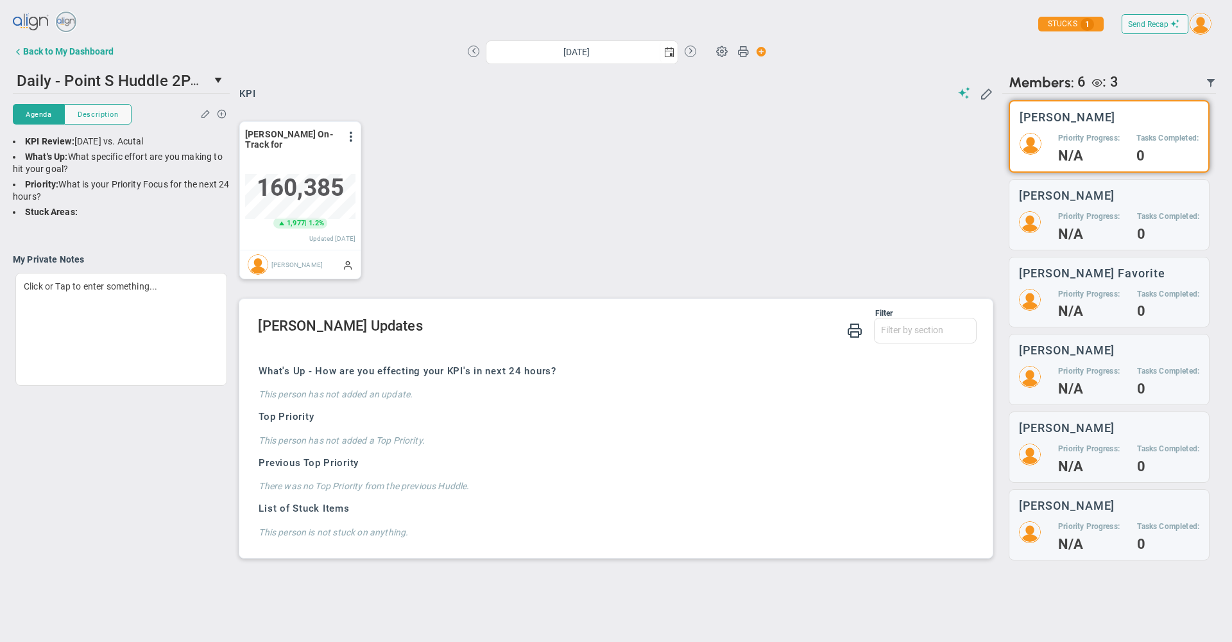
scroll to position [45, 110]
click at [988, 97] on span at bounding box center [986, 93] width 13 height 13
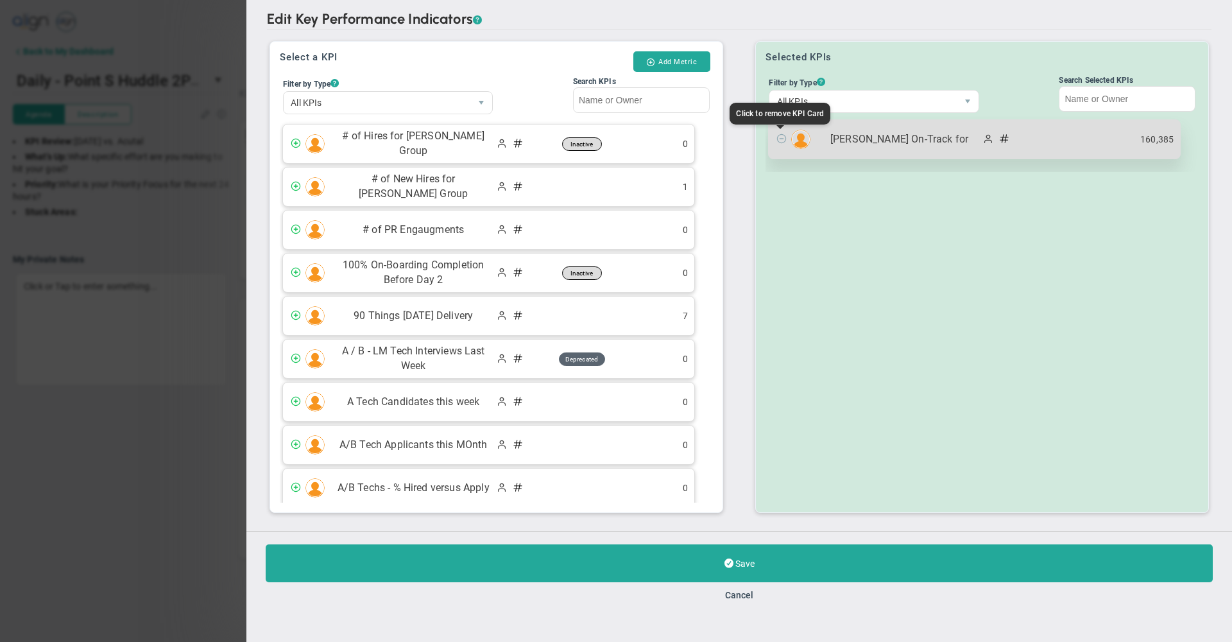
click at [780, 138] on span at bounding box center [782, 138] width 10 height 10
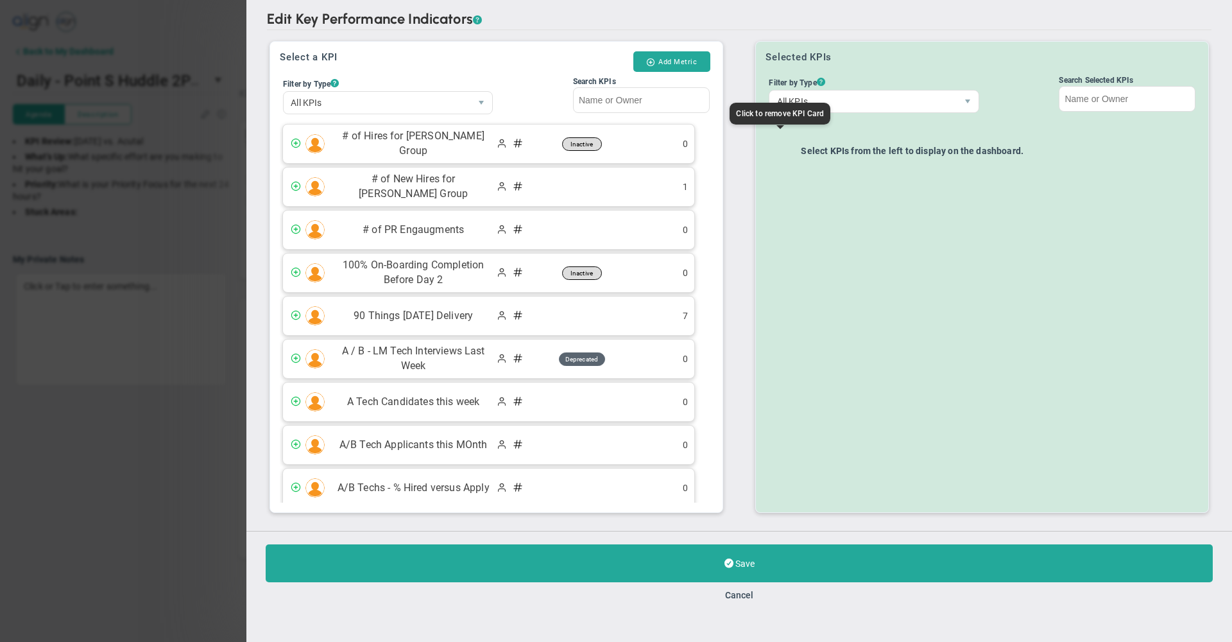
scroll to position [12868, 0]
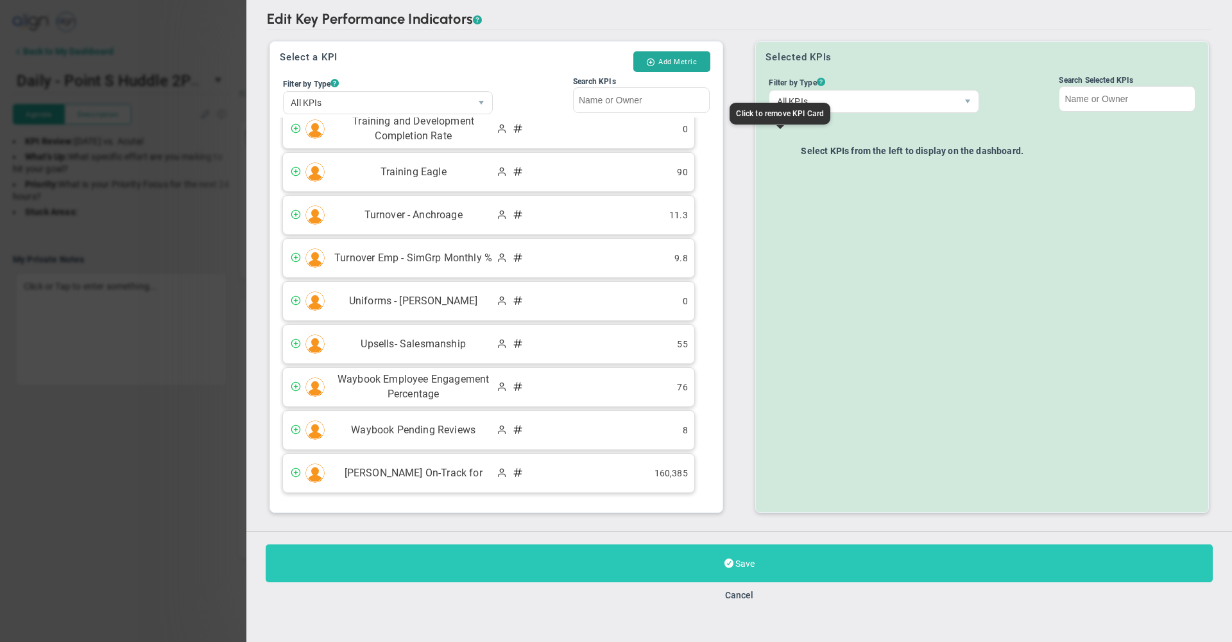
click at [796, 551] on button "Save" at bounding box center [739, 563] width 947 height 38
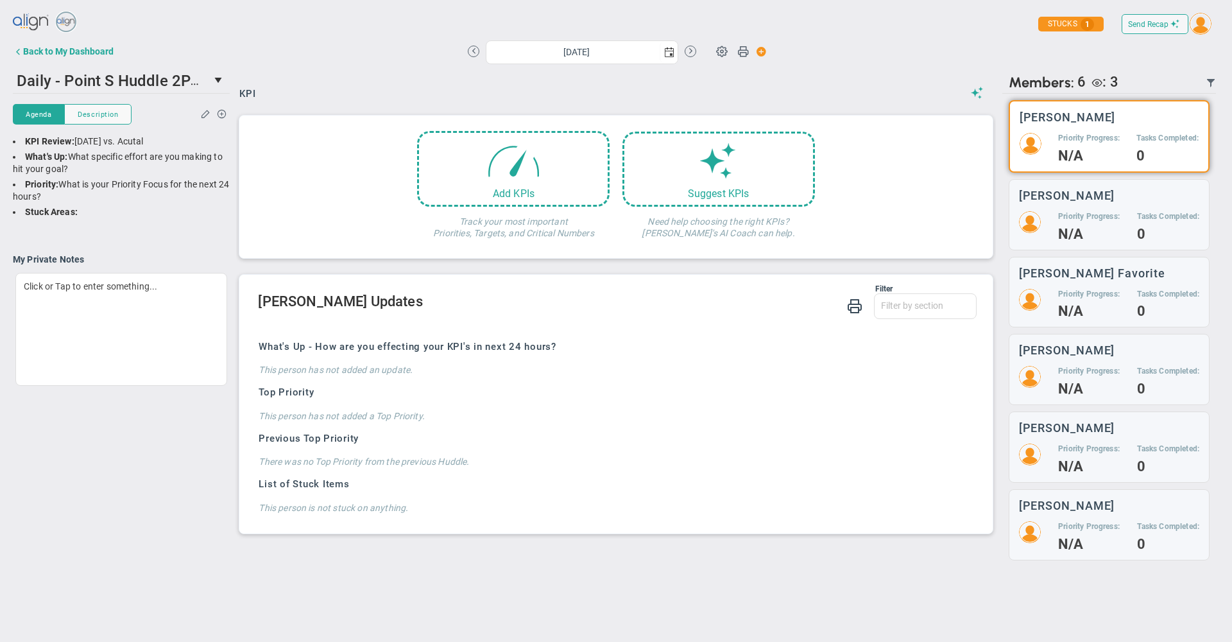
click at [571, 97] on div "KPI" at bounding box center [615, 94] width 753 height 14
click at [472, 52] on button at bounding box center [474, 52] width 12 height 12
type input "Monday, September 29, 2025"
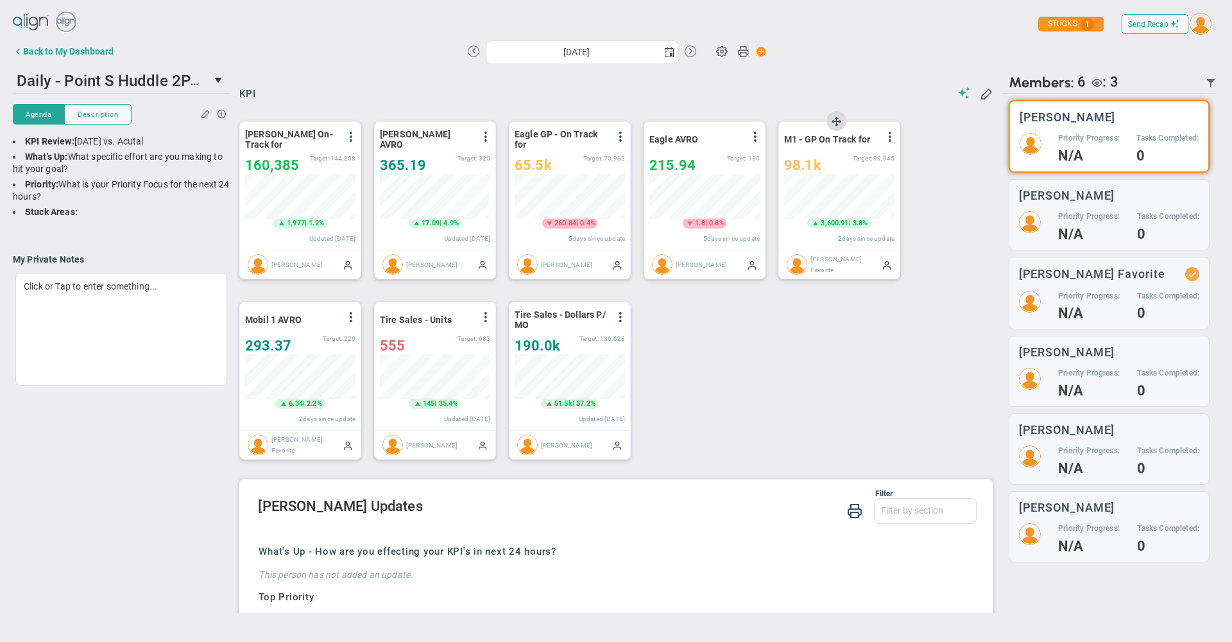
scroll to position [641759, 641694]
click at [751, 343] on div "Period Seward GP On-Track for View Historical Graph Edit Make "No Change" Updat…" at bounding box center [611, 290] width 769 height 361
click at [753, 375] on div "Period Seward GP On-Track for View Historical Graph Edit Make "No Change" Updat…" at bounding box center [611, 290] width 769 height 361
click at [758, 345] on div "Period Seward GP On-Track for View Historical Graph Edit Make "No Change" Updat…" at bounding box center [611, 290] width 769 height 361
click at [761, 367] on div "Period Seward GP On-Track for View Historical Graph Edit Make "No Change" Updat…" at bounding box center [611, 290] width 769 height 361
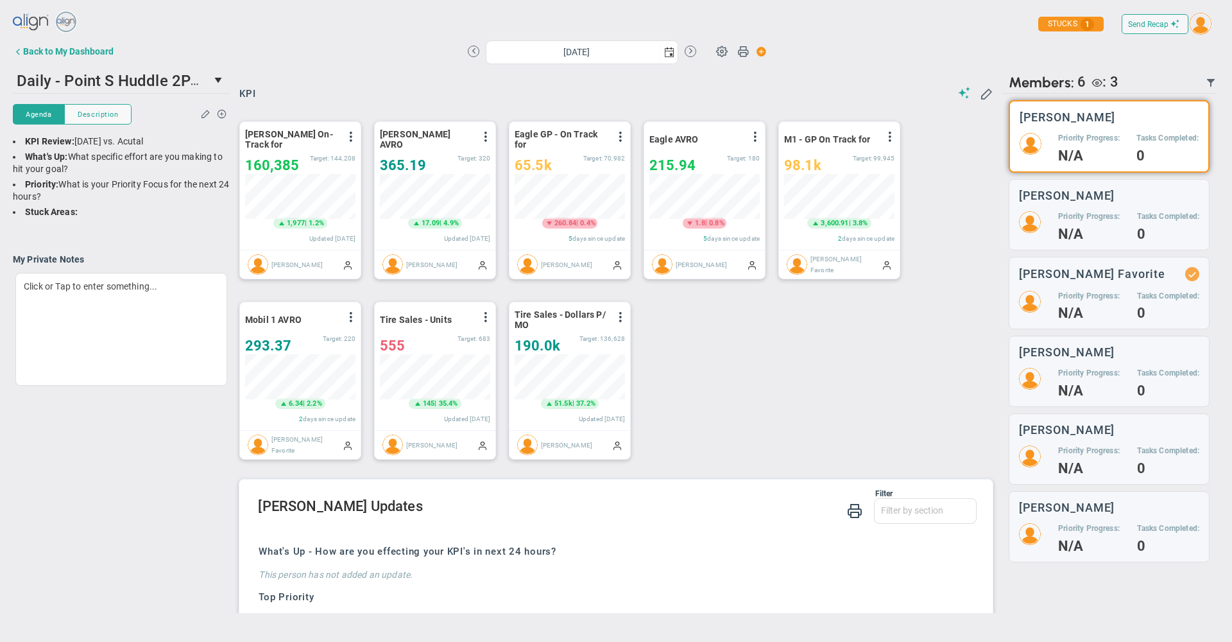
click at [933, 185] on div "Period Seward GP On-Track for View Historical Graph Edit Make "No Change" Updat…" at bounding box center [611, 290] width 769 height 361
click at [789, 392] on div "Period Seward GP On-Track for View Historical Graph Edit Make "No Change" Updat…" at bounding box center [611, 290] width 769 height 361
click at [938, 202] on div "Period Seward GP On-Track for View Historical Graph Edit Make "No Change" Updat…" at bounding box center [611, 290] width 769 height 361
click at [818, 51] on div "Monday, September 29, 2025 Update Priority Values Priority" at bounding box center [616, 52] width 724 height 26
click at [705, 377] on div "Period Seward GP On-Track for View Historical Graph Edit Make "No Change" Updat…" at bounding box center [611, 290] width 769 height 361
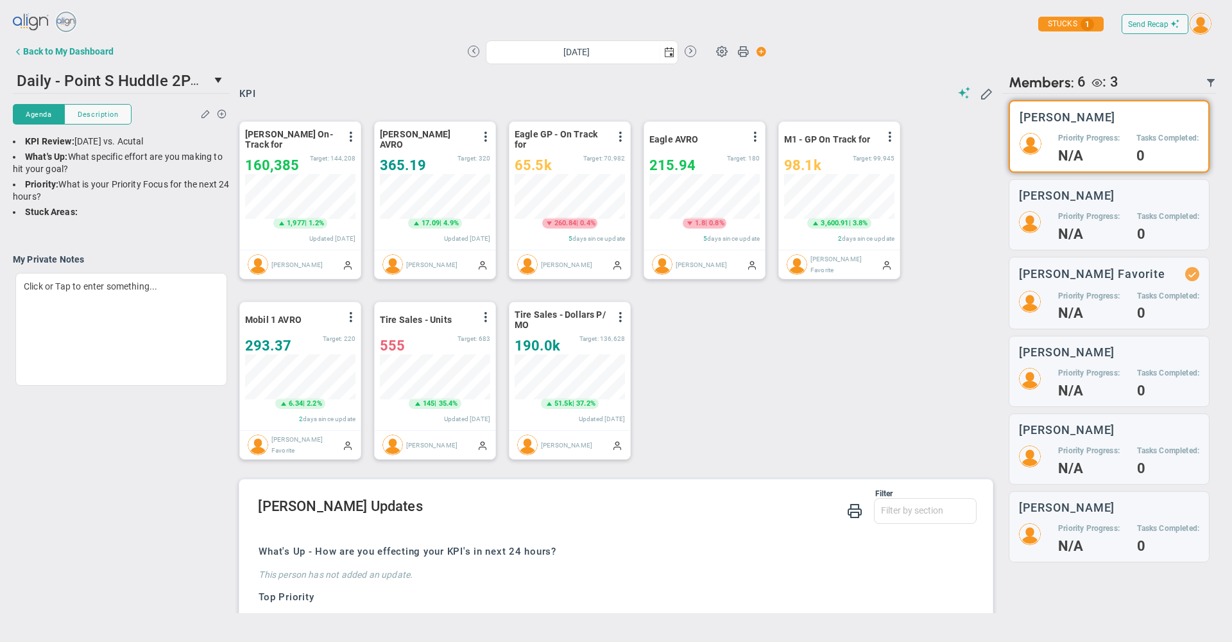
click at [705, 377] on div "Period Seward GP On-Track for View Historical Graph Edit Make "No Change" Updat…" at bounding box center [611, 290] width 769 height 361
click at [664, 52] on span "select" at bounding box center [669, 52] width 10 height 10
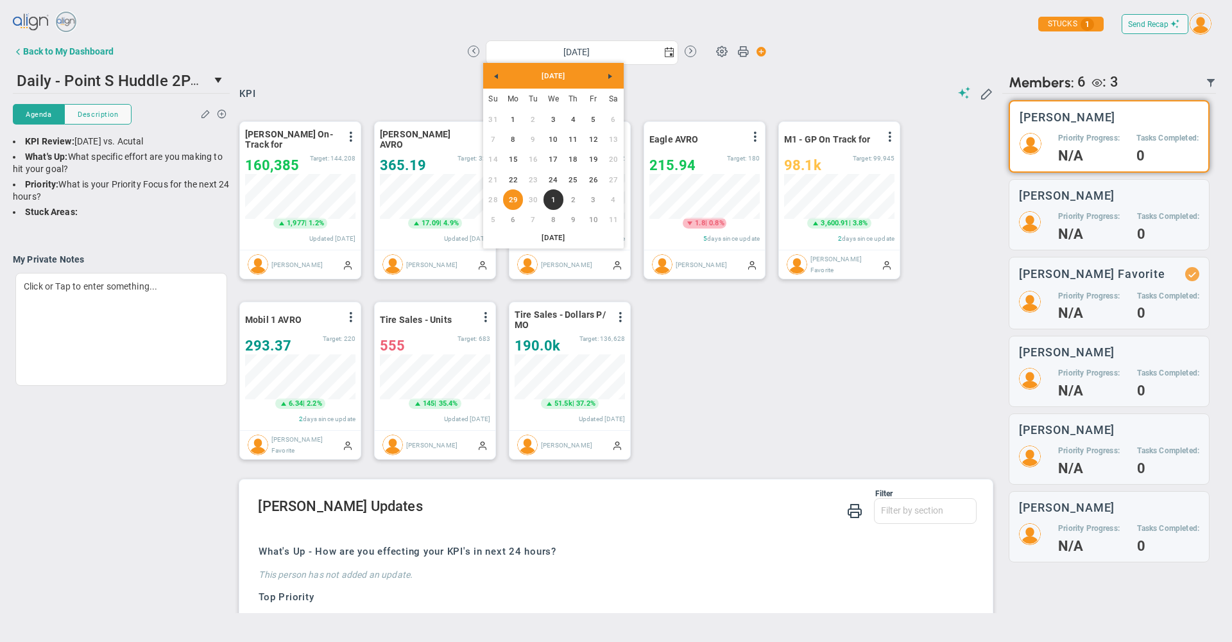
click at [614, 73] on span "Next" at bounding box center [610, 76] width 10 height 10
click at [505, 71] on link "Previous" at bounding box center [496, 75] width 21 height 21
click at [738, 79] on div "KPI Add KPIs Track your most important Priorities, Targets, and Critical Number…" at bounding box center [615, 269] width 759 height 404
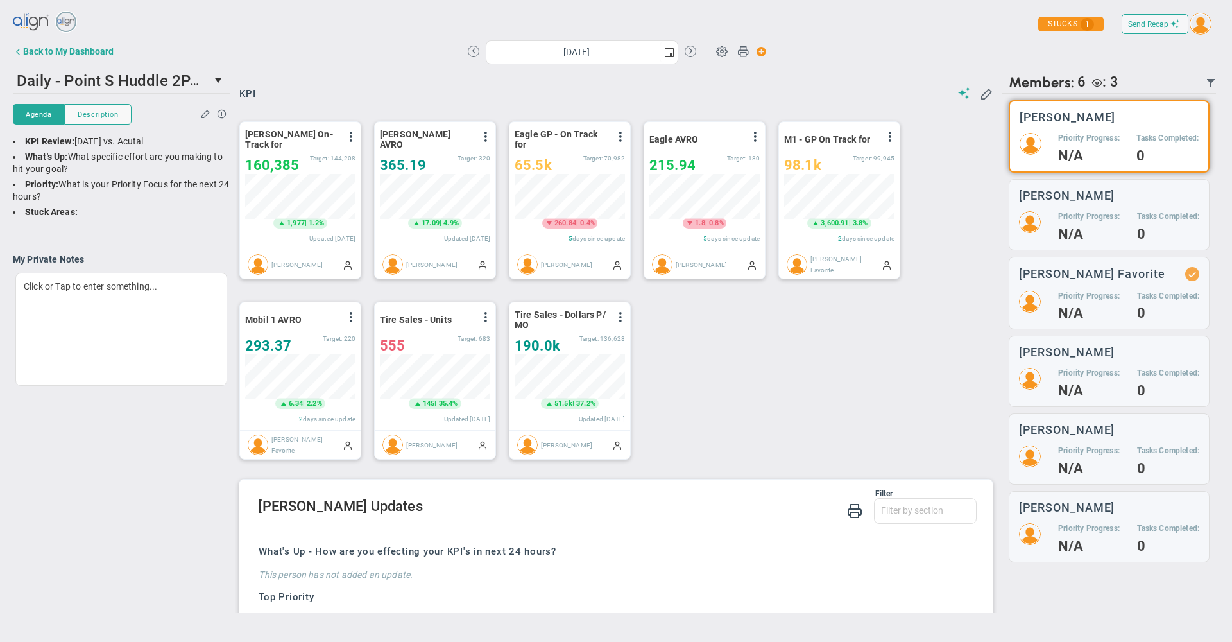
click at [728, 72] on div "KPI Add KPIs Track your most important Priorities, Targets, and Critical Number…" at bounding box center [615, 269] width 759 height 404
click at [719, 53] on span at bounding box center [722, 51] width 24 height 24
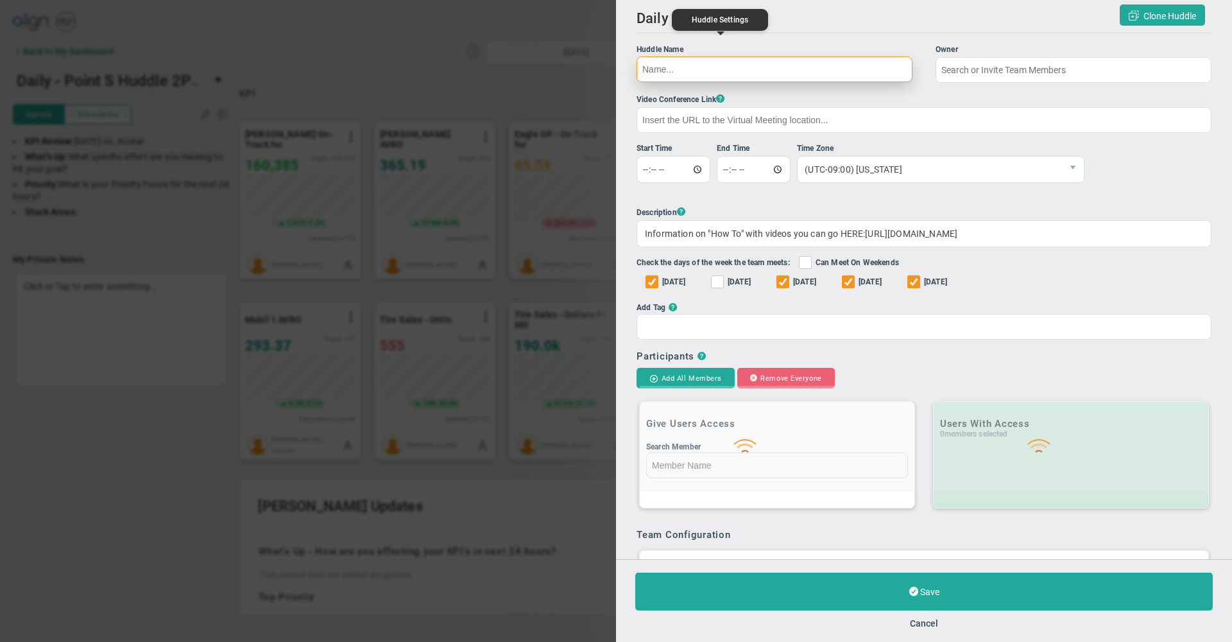
type input "Daily - Point S Huddle 2PM"
type input "14:00:00"
type input "14:12:00"
checkbox input "true"
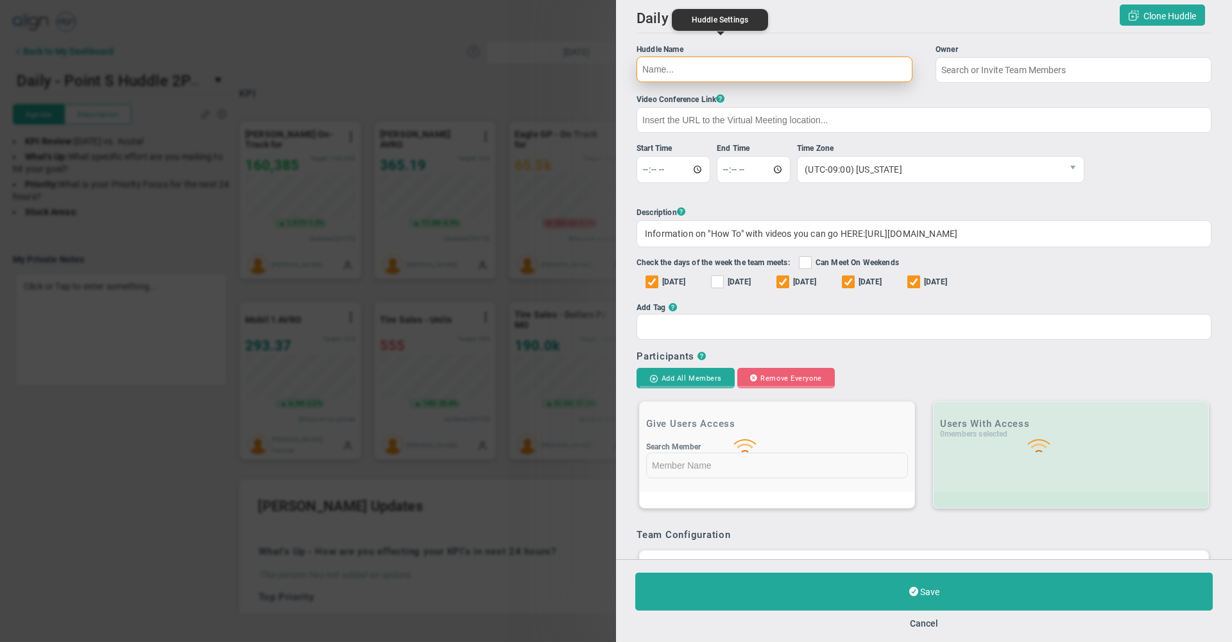
checkbox input "true"
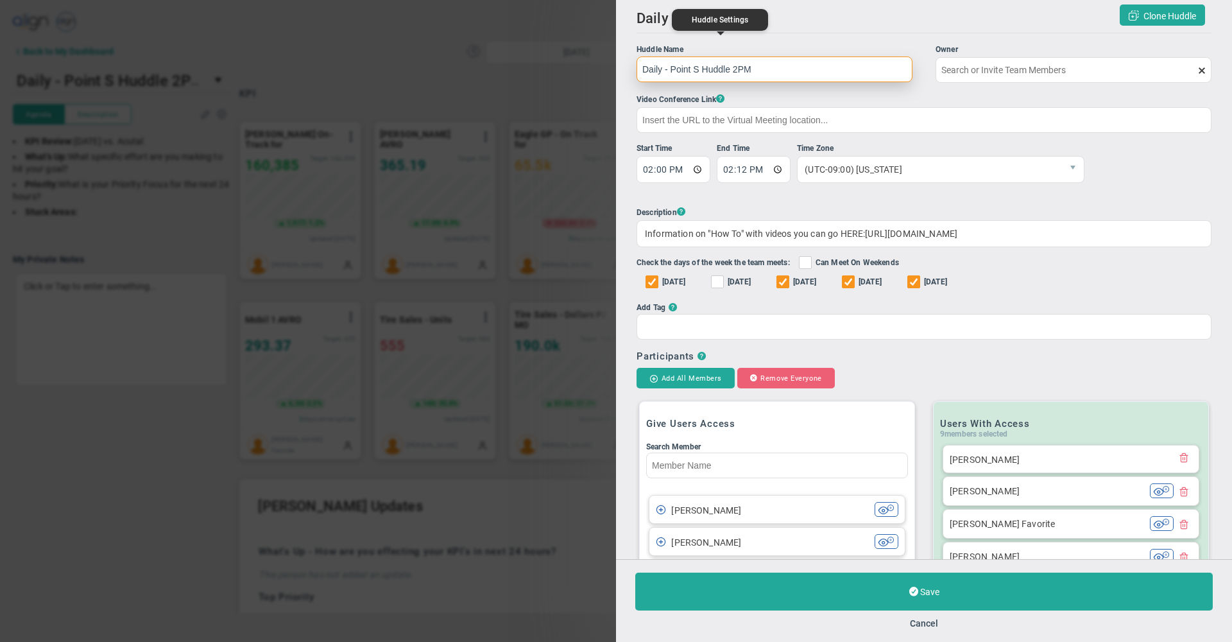
type input "Juan Leal"
click at [931, 619] on button "Cancel" at bounding box center [924, 623] width 28 height 10
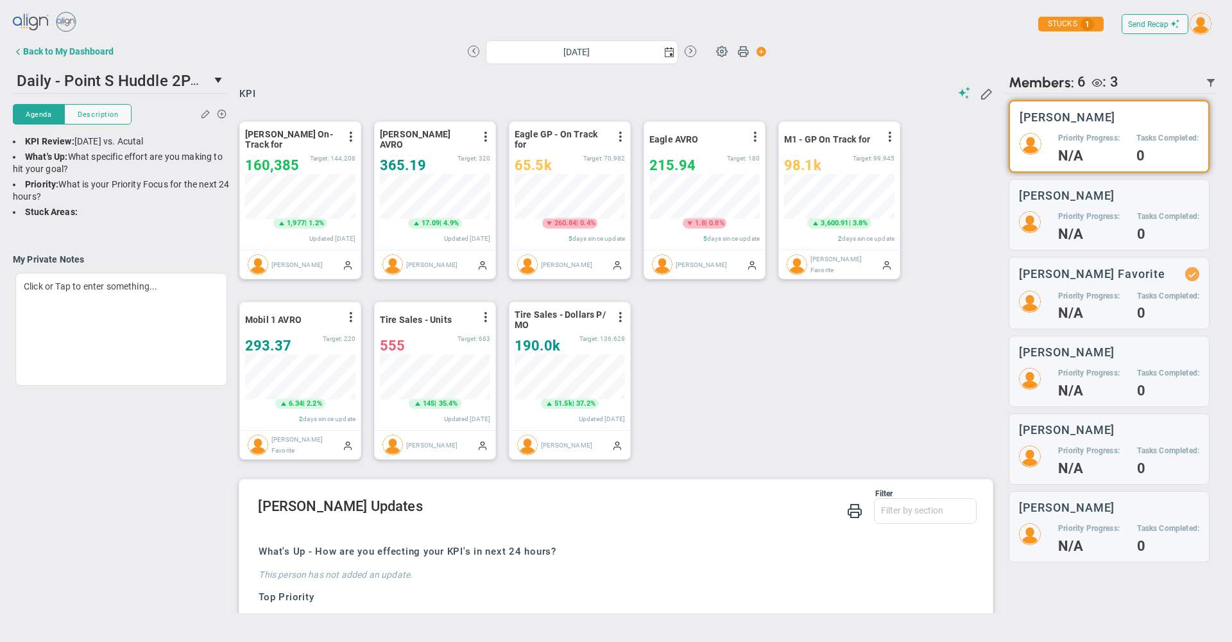
click at [771, 334] on div "Period Seward GP On-Track for View Historical Graph Edit Make "No Change" Updat…" at bounding box center [611, 290] width 769 height 361
click at [842, 92] on div "KPI" at bounding box center [615, 94] width 753 height 14
click at [755, 355] on div "Period Seward GP On-Track for View Historical Graph Edit Make "No Change" Updat…" at bounding box center [611, 290] width 769 height 361
click at [665, 49] on span "select" at bounding box center [669, 52] width 10 height 10
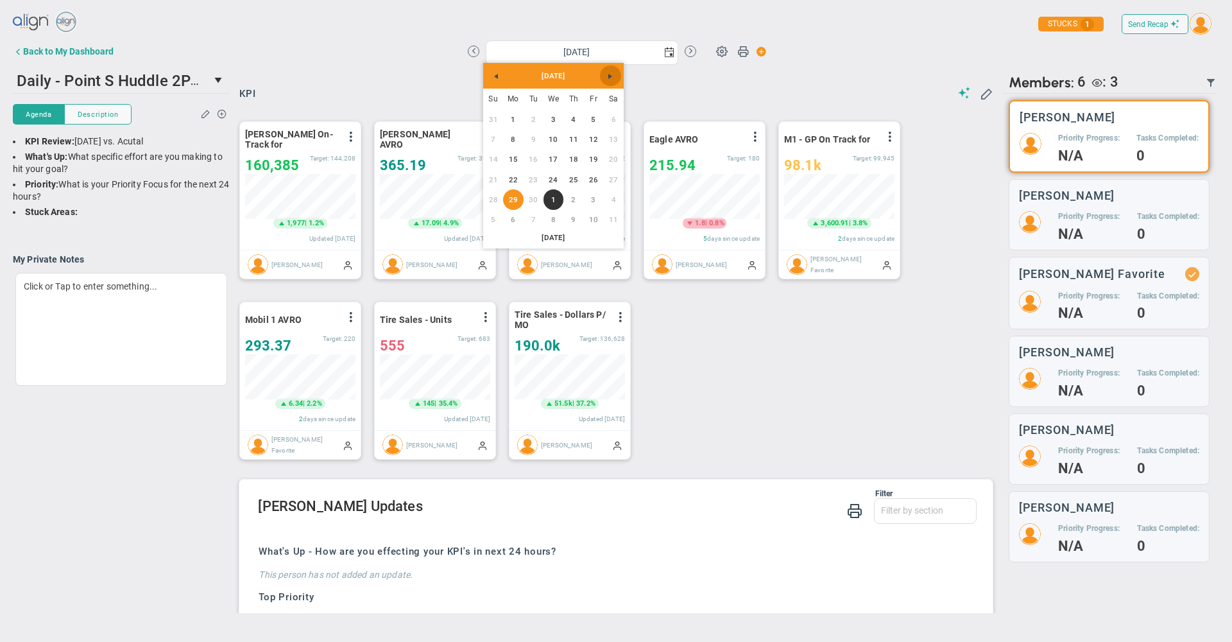
click at [607, 73] on span "Next" at bounding box center [610, 76] width 10 height 10
click at [492, 73] on span "Previous" at bounding box center [496, 76] width 10 height 10
click at [612, 76] on span "Next" at bounding box center [610, 76] width 10 height 10
click at [726, 361] on div "Period Seward GP On-Track for View Historical Graph Edit Make "No Change" Updat…" at bounding box center [611, 290] width 769 height 361
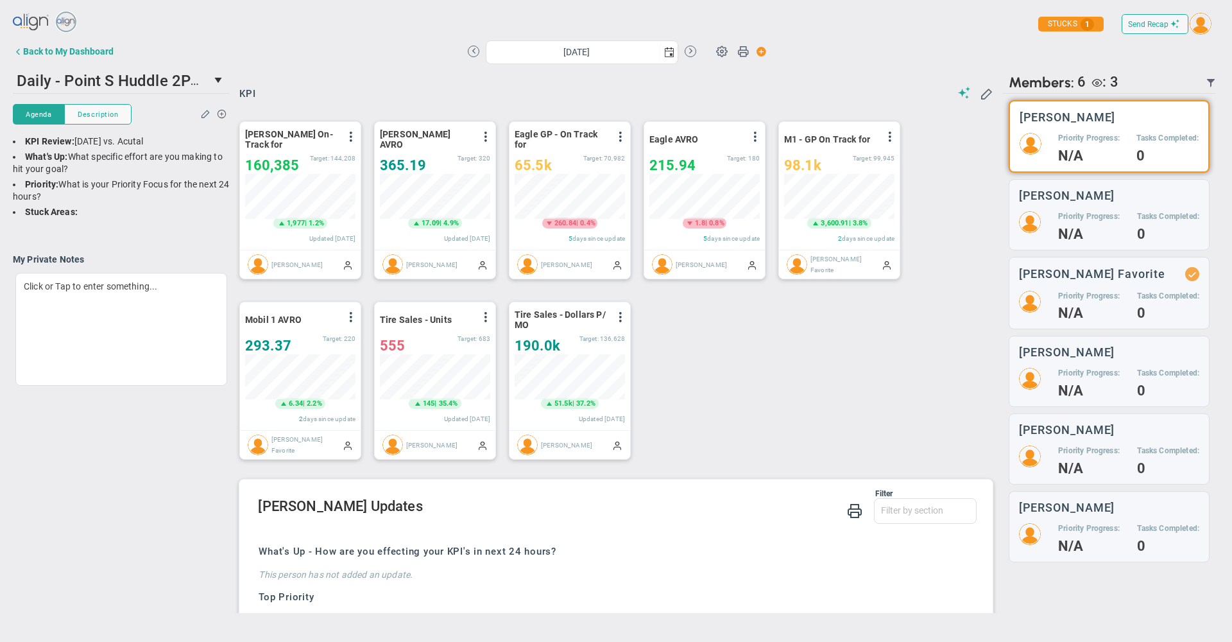
click at [849, 68] on div "KPI Add KPIs Track your most important Priorities, Targets, and Critical Number…" at bounding box center [615, 269] width 759 height 404
click at [753, 350] on div "Period Seward GP On-Track for View Historical Graph Edit Make "No Change" Updat…" at bounding box center [611, 290] width 769 height 361
click at [845, 60] on div "Monday, September 29, 2025 Update Priority Values Priority" at bounding box center [616, 52] width 724 height 26
click at [85, 52] on div "Back to My Dashboard" at bounding box center [68, 51] width 90 height 10
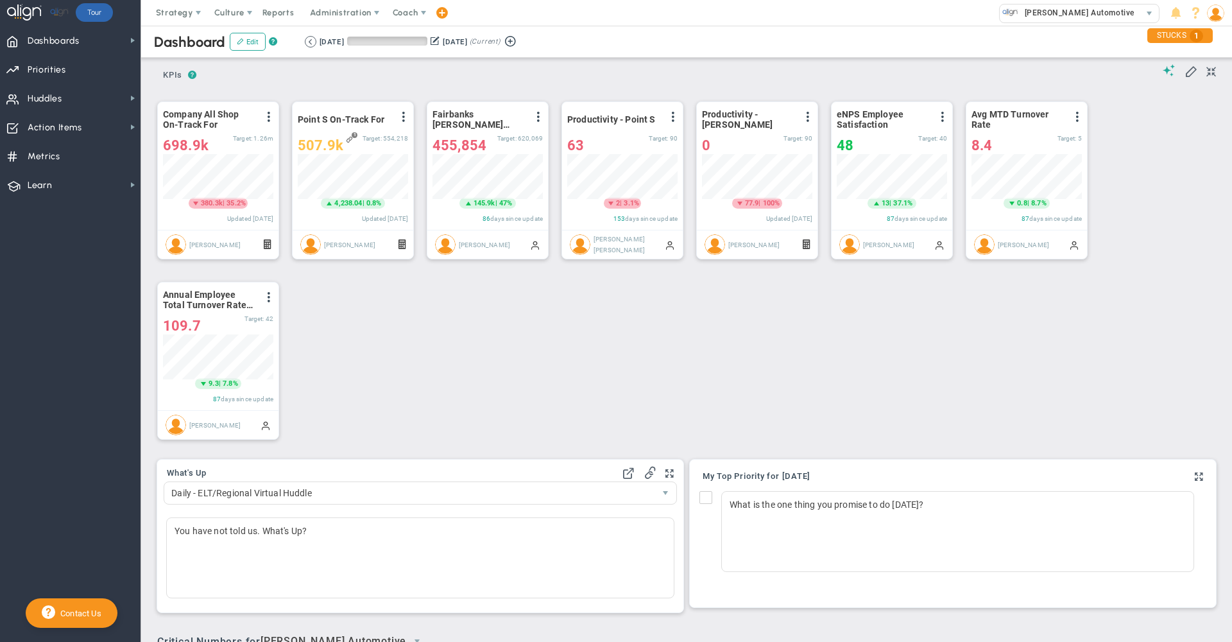
click at [1218, 15] on img at bounding box center [1215, 12] width 17 height 17
click at [1205, 151] on span "Sign Out" at bounding box center [1179, 141] width 104 height 26
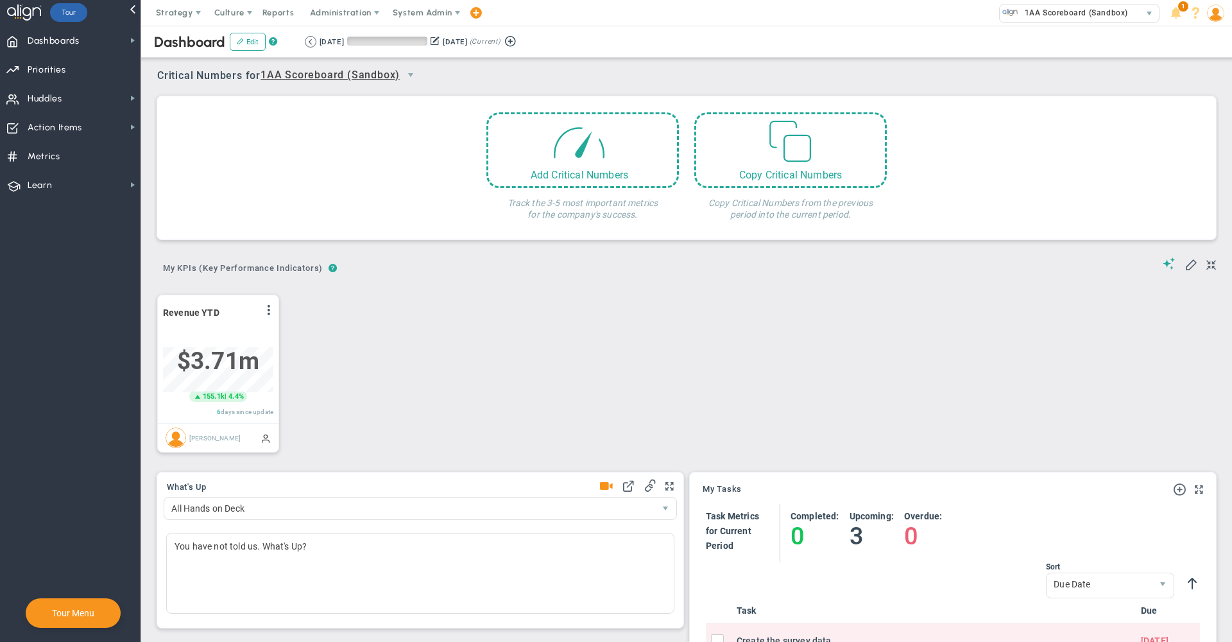
scroll to position [45, 110]
click at [425, 15] on span "System Admin" at bounding box center [423, 13] width 60 height 10
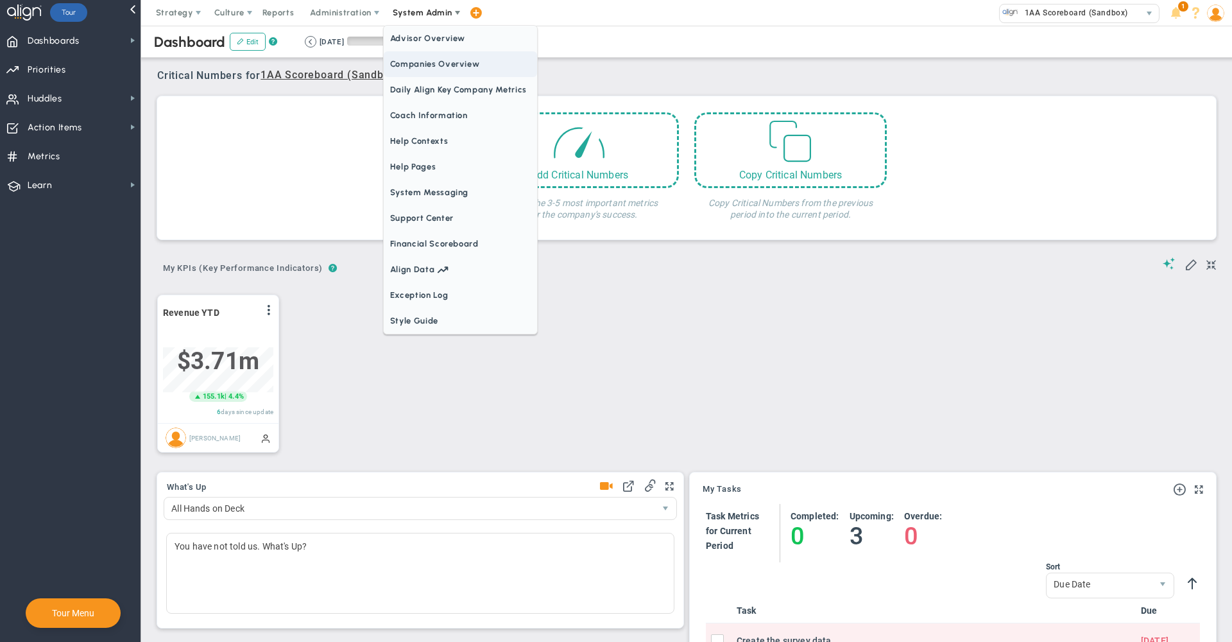
click at [442, 58] on span "Companies Overview" at bounding box center [460, 64] width 153 height 26
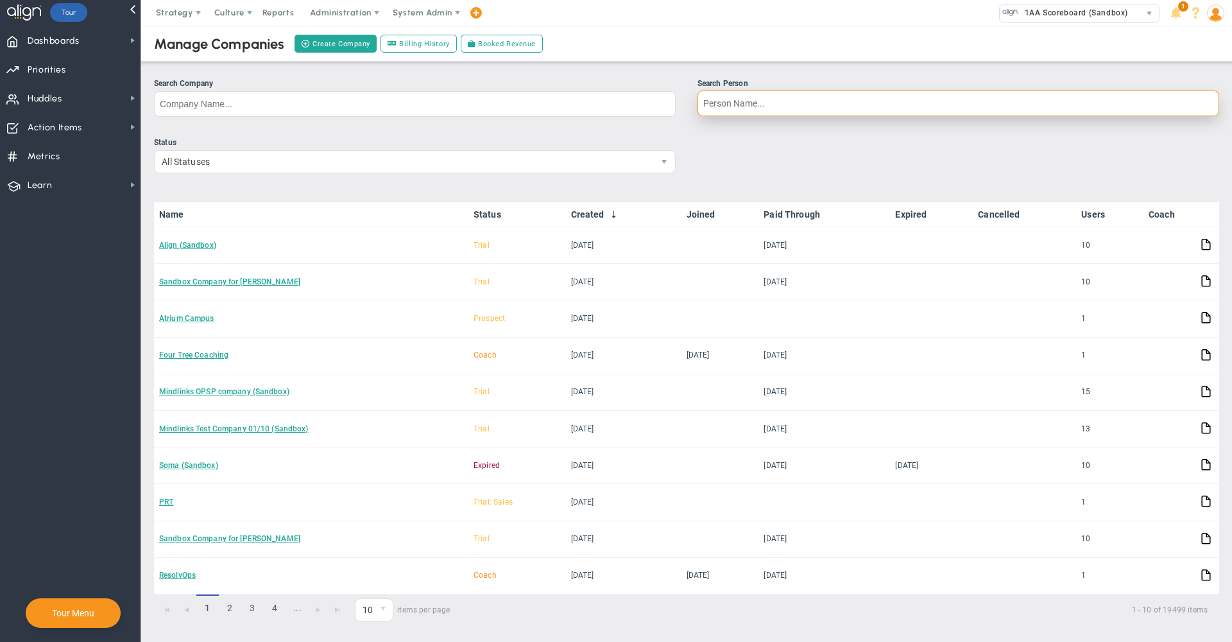
click at [734, 106] on input "Search Person" at bounding box center [959, 103] width 522 height 26
type input "[PERSON_NAME]"
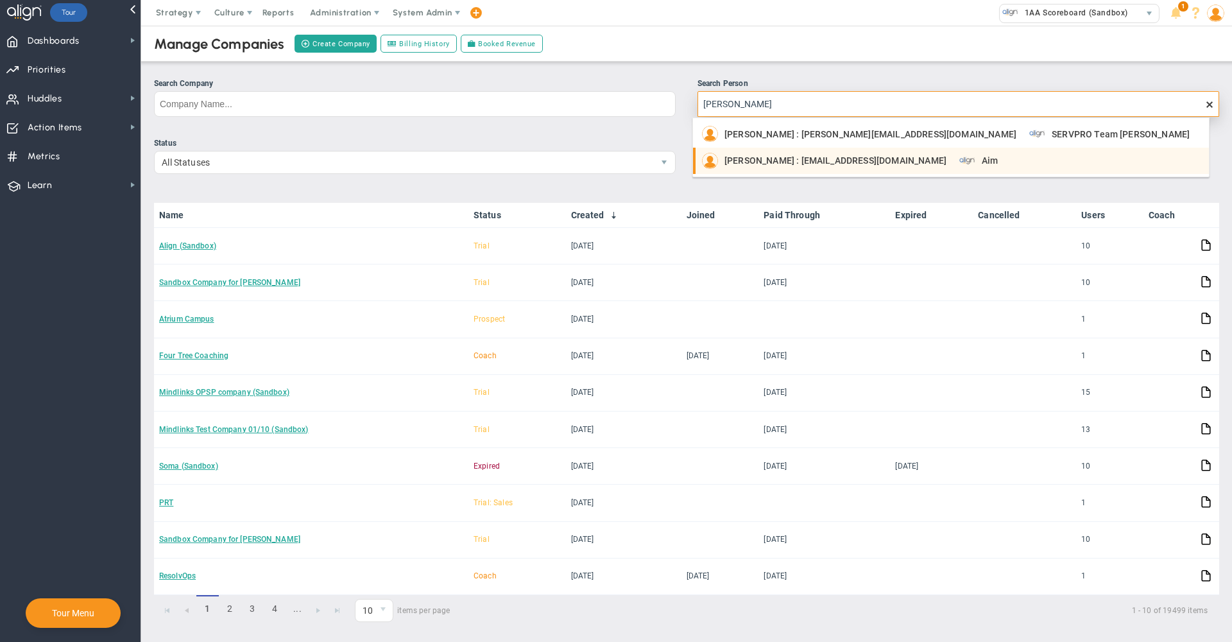
click at [787, 160] on span "[PERSON_NAME] : [EMAIL_ADDRESS][DOMAIN_NAME]" at bounding box center [836, 160] width 222 height 9
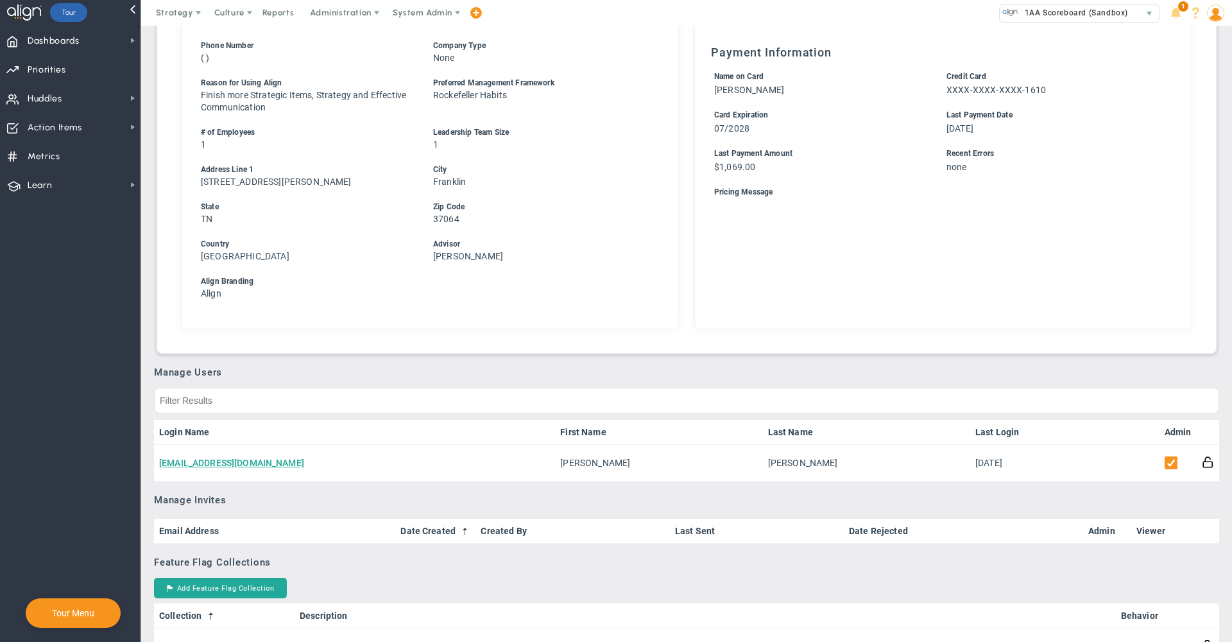
scroll to position [418, 0]
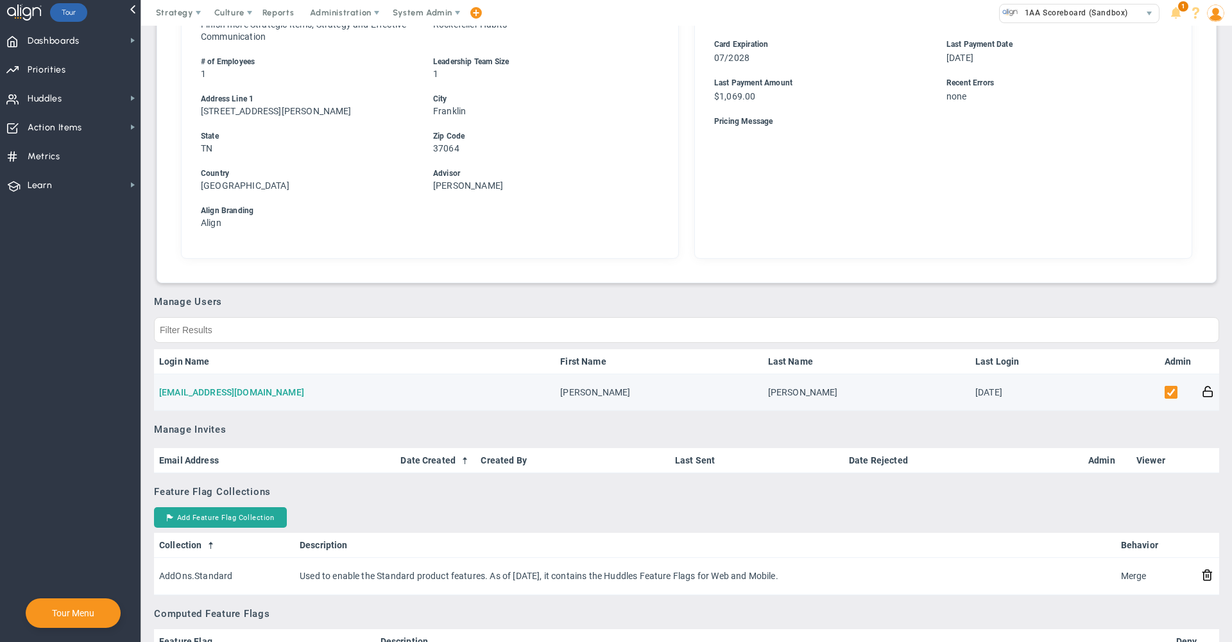
click at [210, 390] on link "[EMAIL_ADDRESS][DOMAIN_NAME]" at bounding box center [231, 392] width 145 height 10
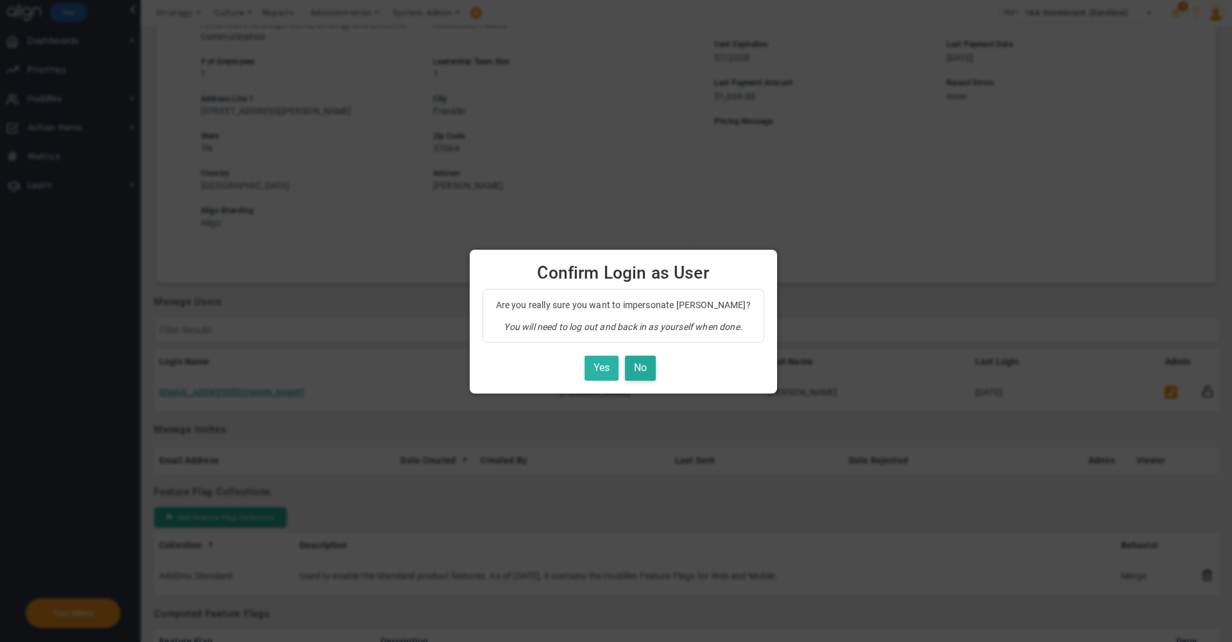
click at [598, 365] on button "Yes" at bounding box center [602, 368] width 34 height 25
